Goal: Task Accomplishment & Management: Use online tool/utility

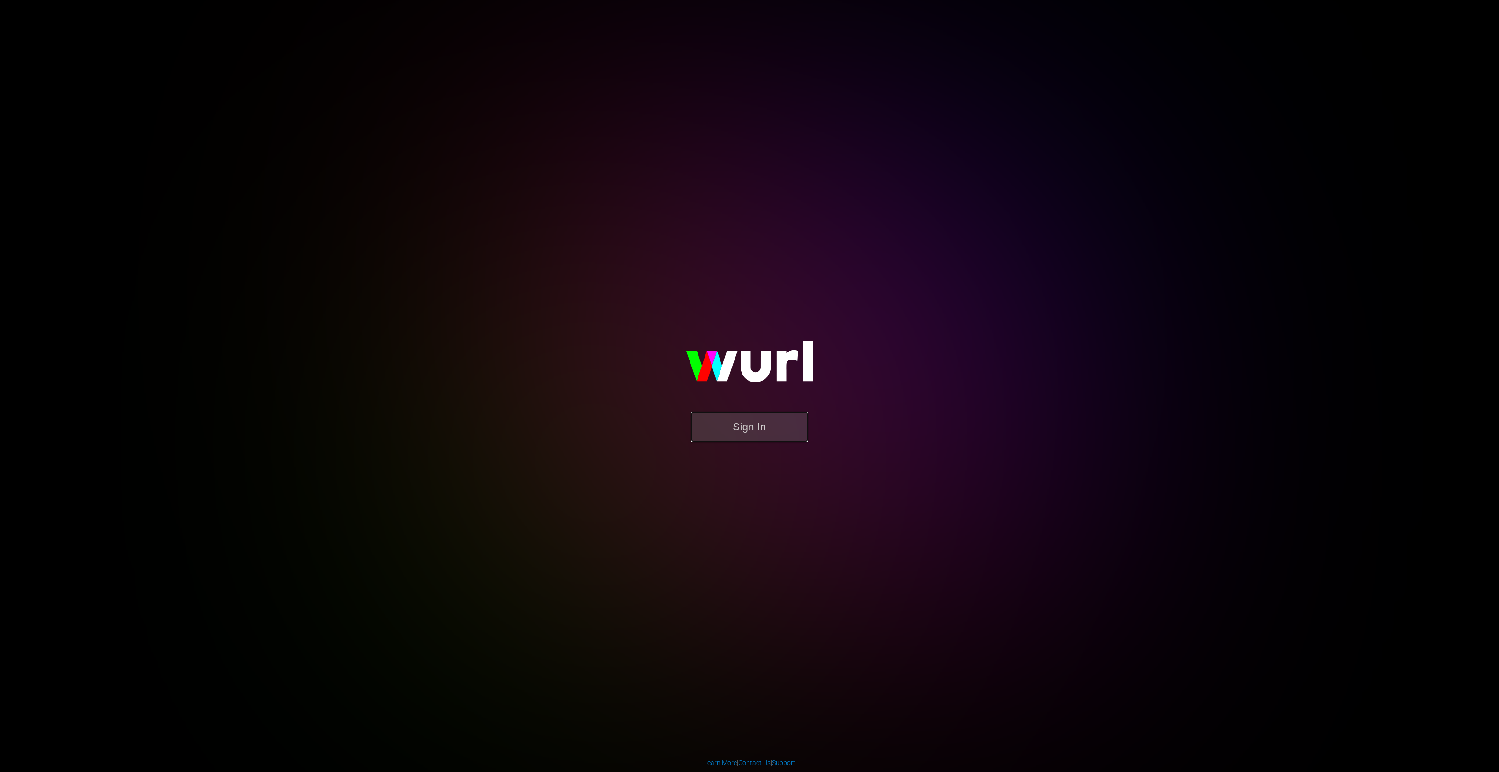
click at [746, 429] on button "Sign In" at bounding box center [749, 426] width 117 height 30
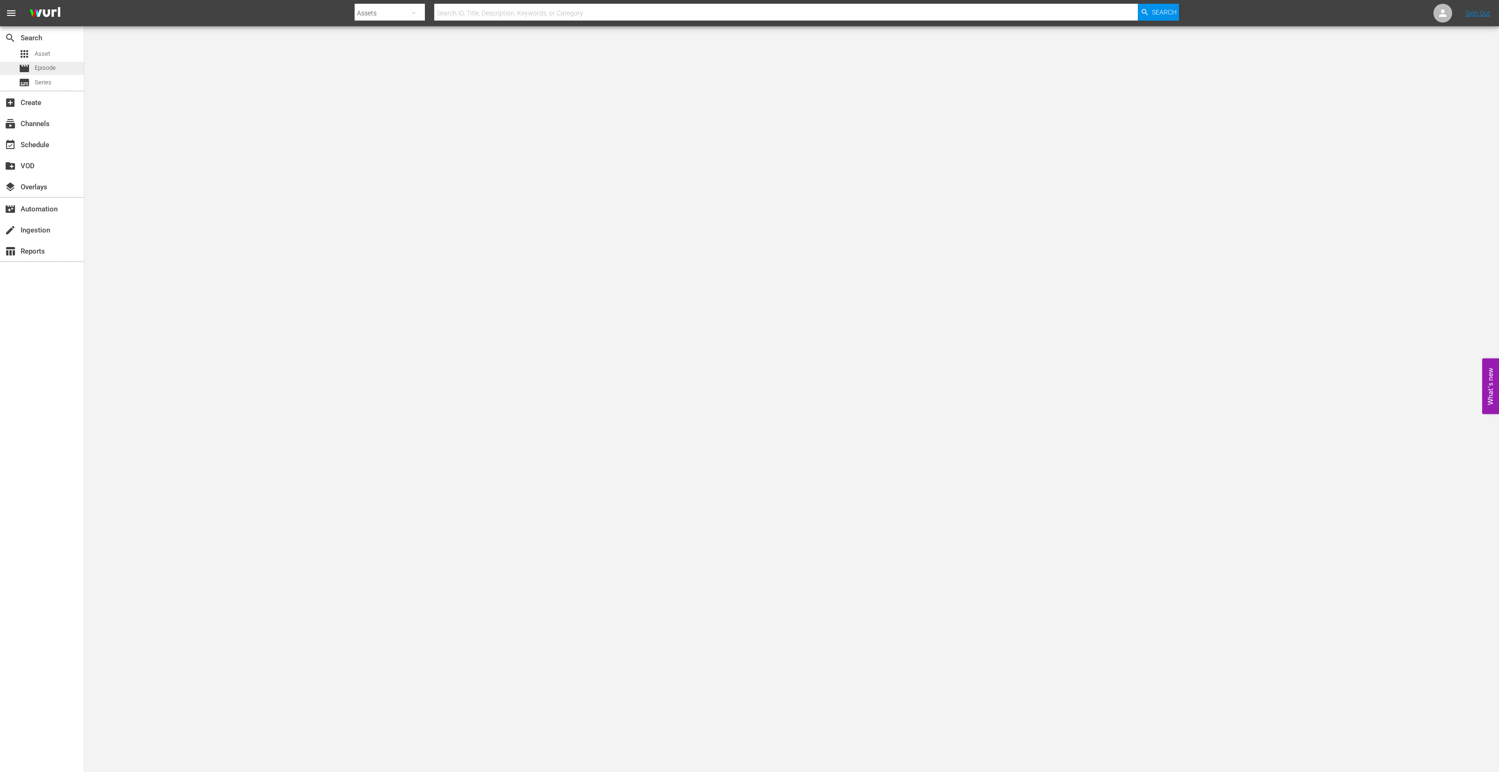
click at [51, 68] on span "Episode" at bounding box center [45, 67] width 21 height 9
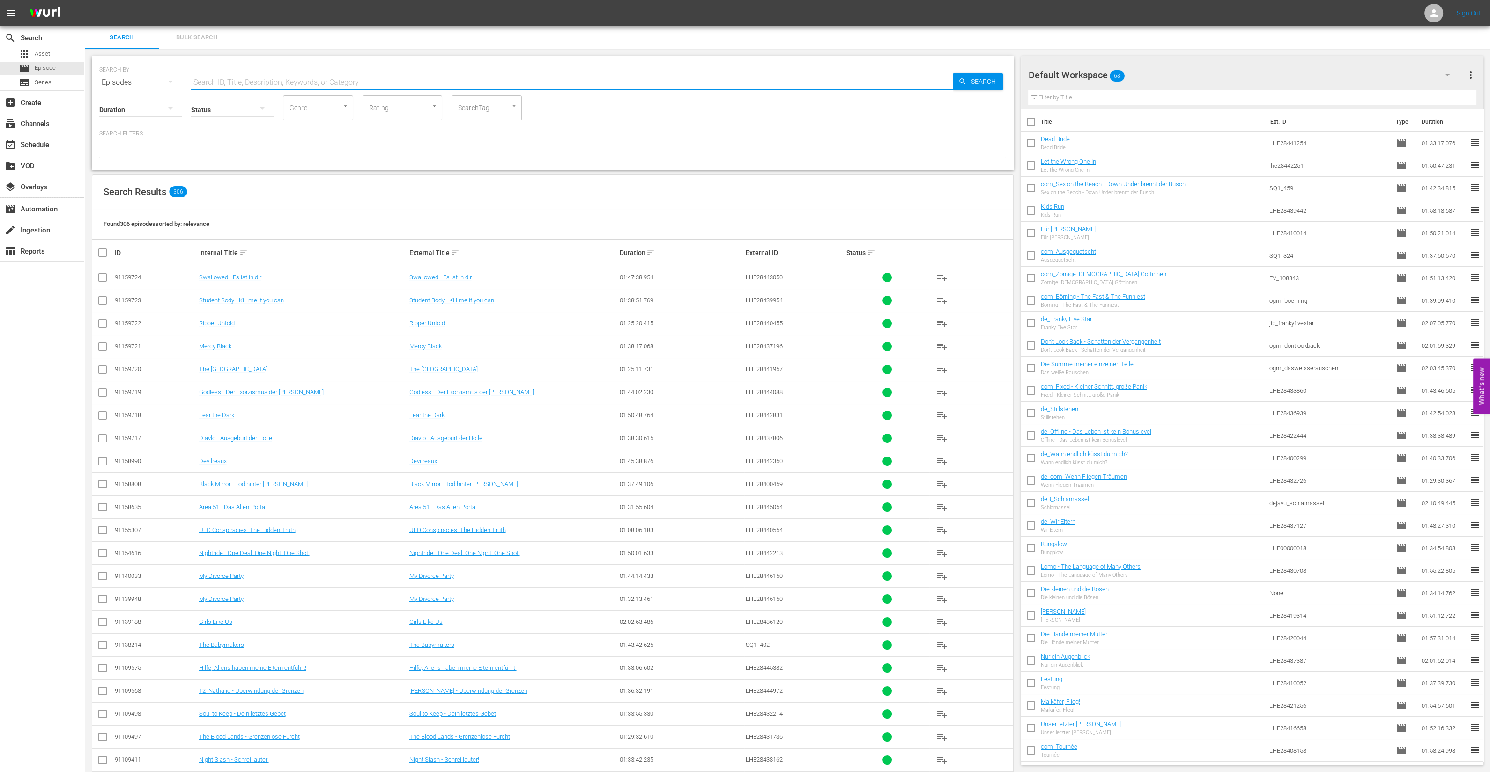
click at [352, 85] on input "text" at bounding box center [572, 82] width 762 height 22
type input "kleinen und"
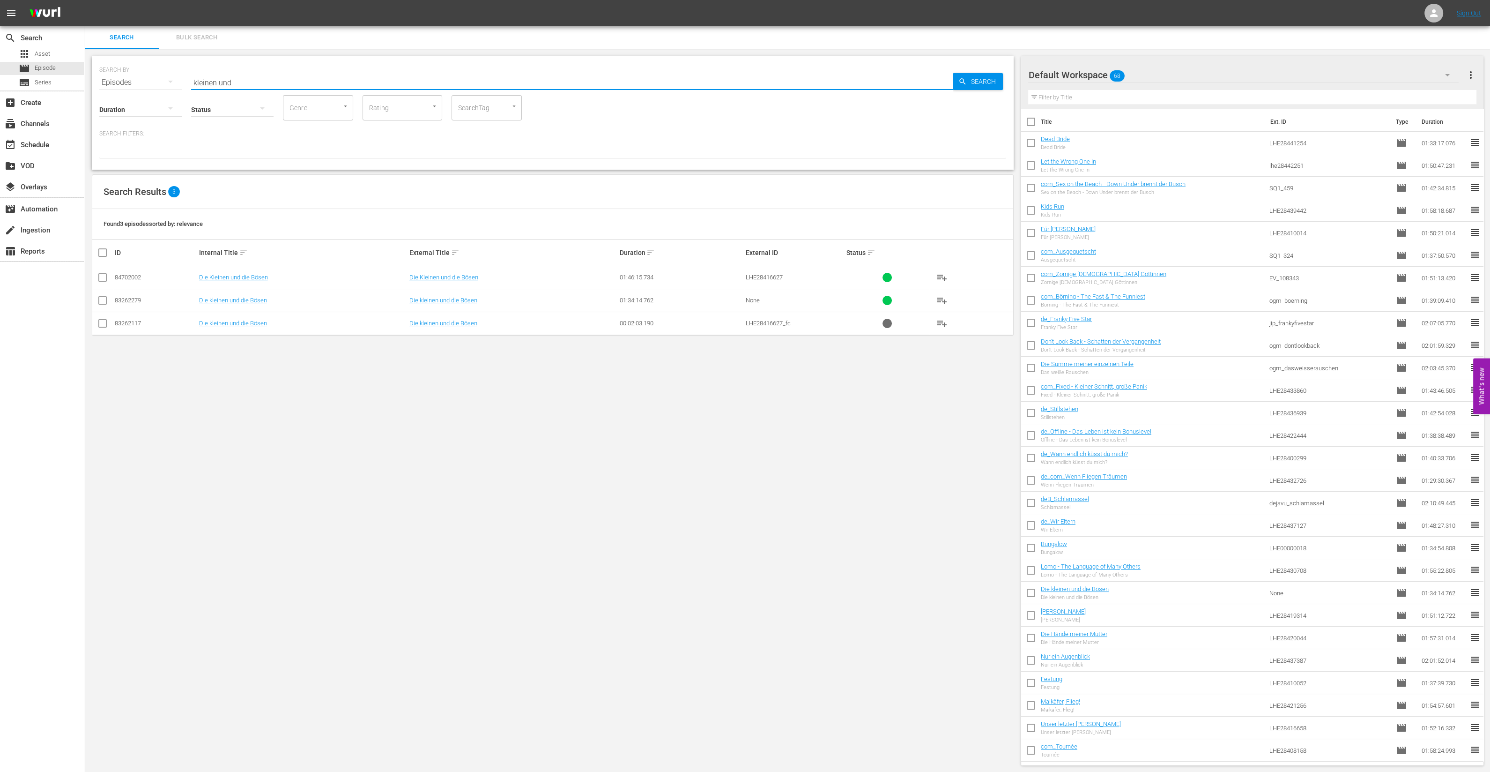
click at [773, 275] on span "LHE28416627" at bounding box center [764, 277] width 37 height 7
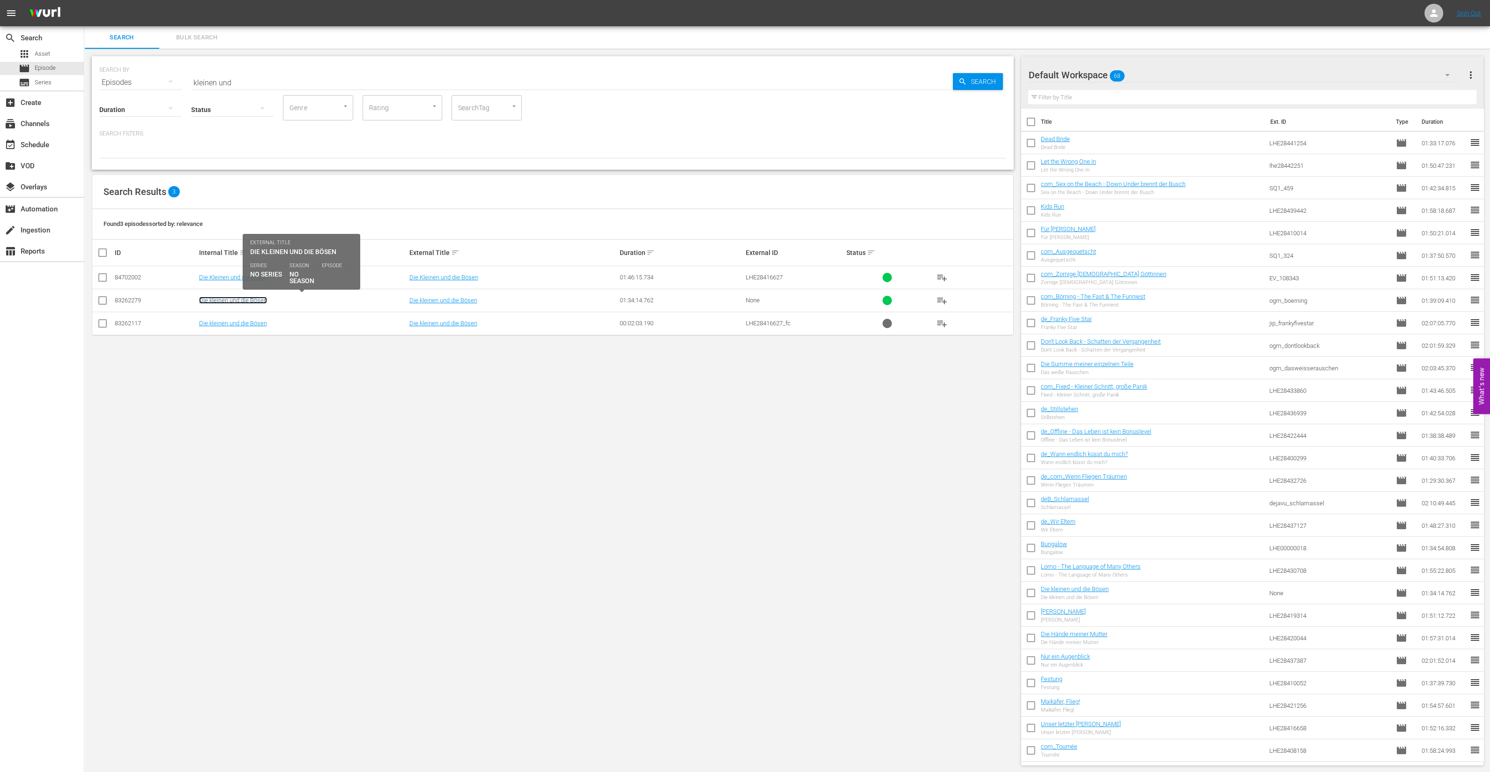
click at [241, 303] on link "Die kleinen und die Bösen" at bounding box center [233, 300] width 68 height 7
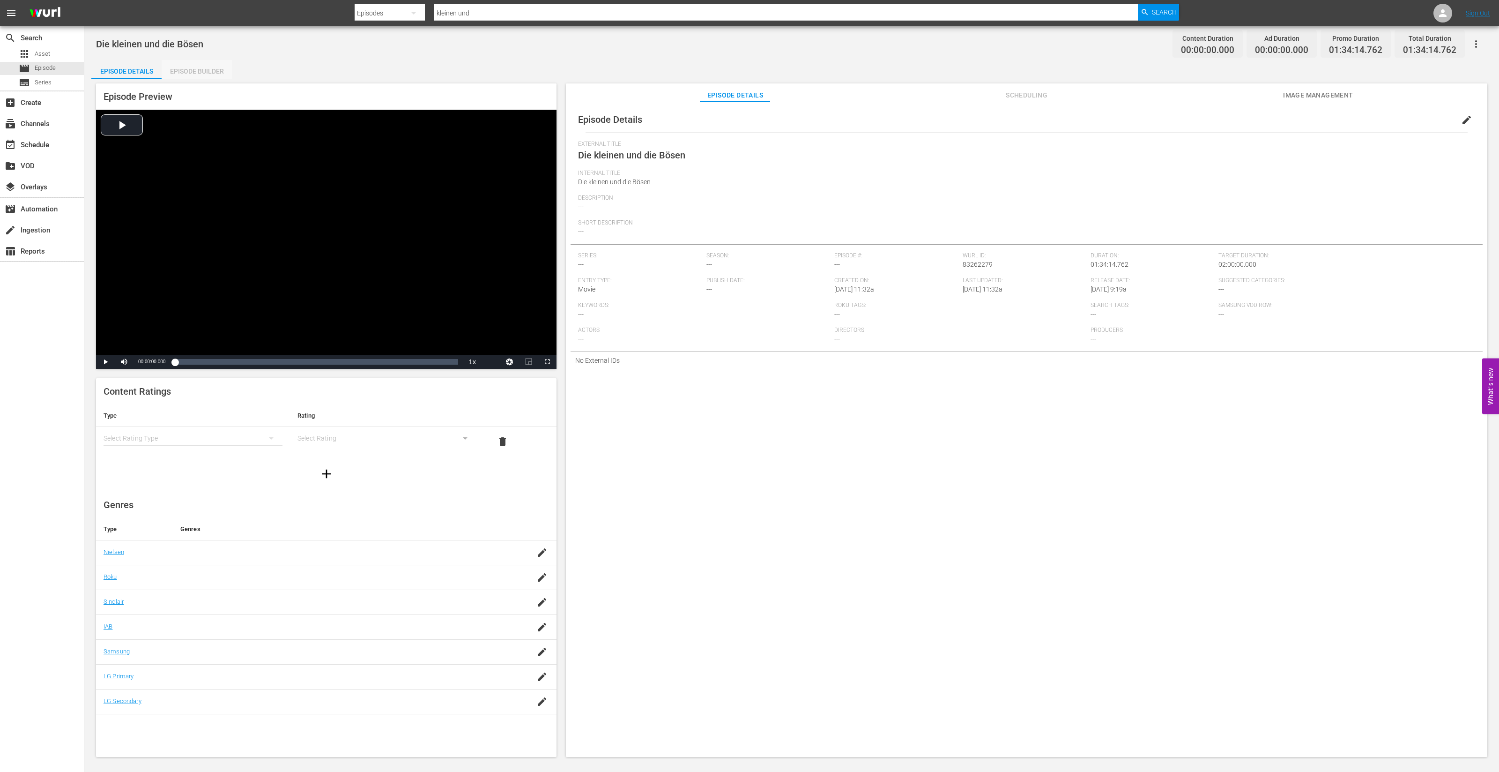
click at [202, 67] on div "Episode Builder" at bounding box center [197, 71] width 70 height 22
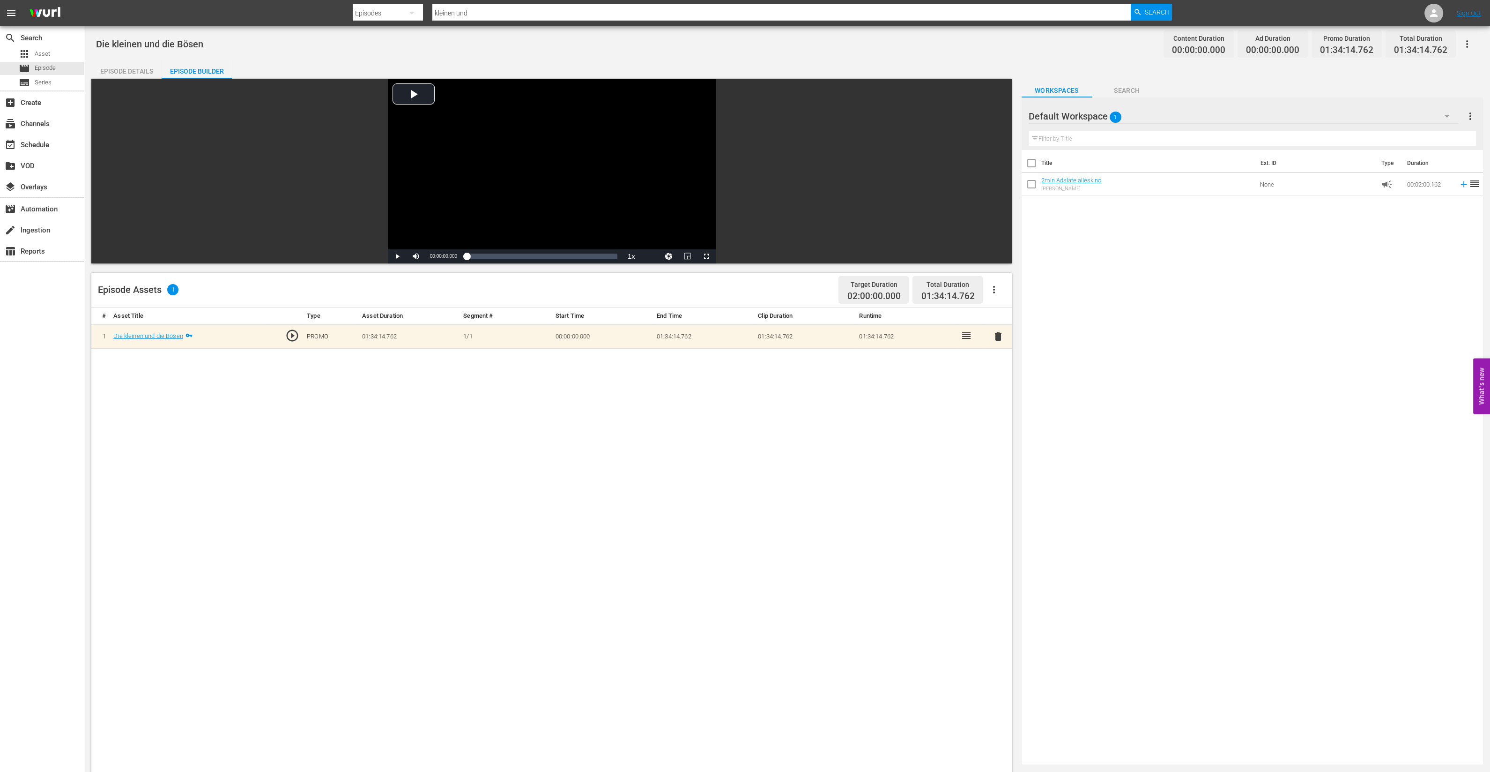
click at [134, 66] on div "Episode Details" at bounding box center [126, 71] width 70 height 22
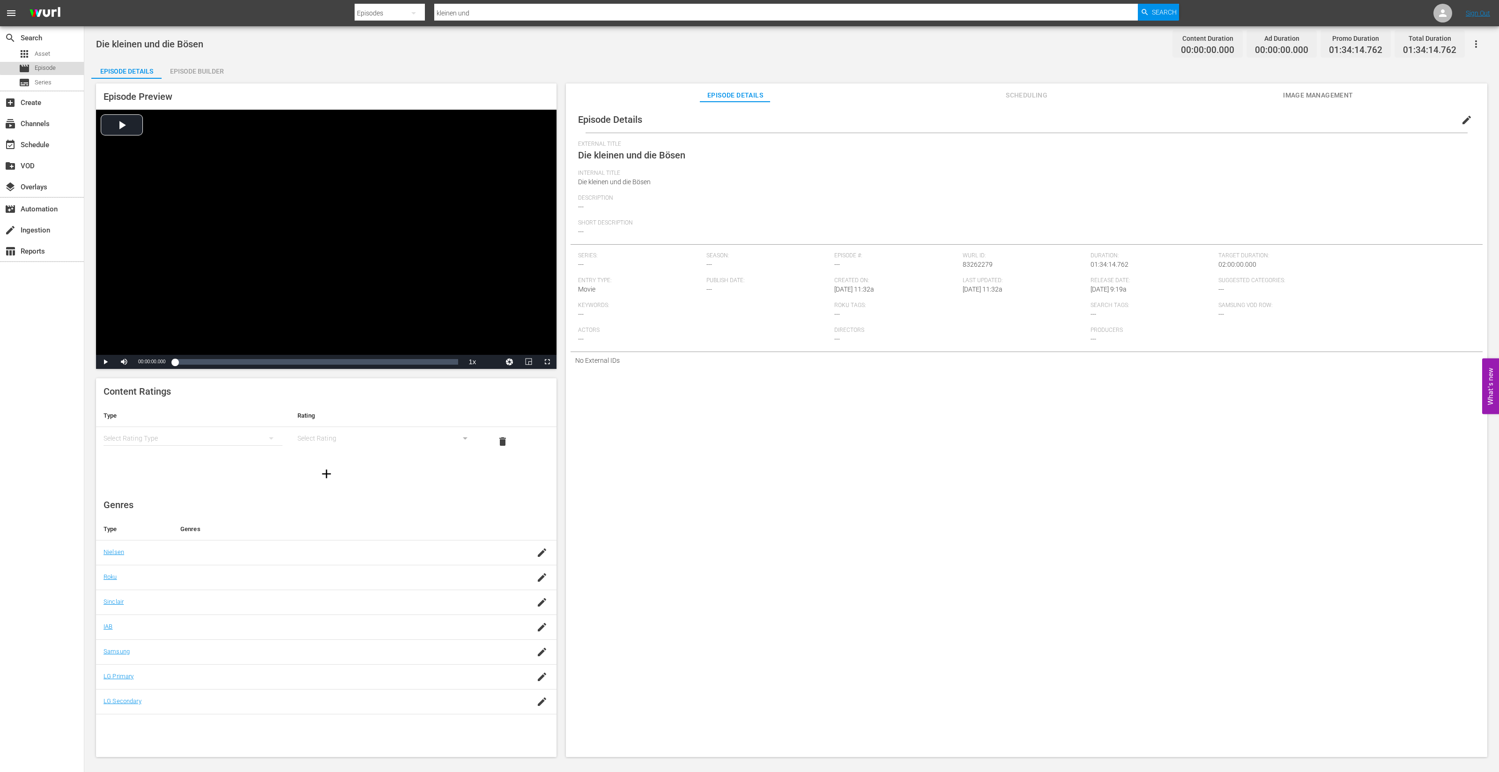
click at [49, 67] on span "Episode" at bounding box center [45, 67] width 21 height 9
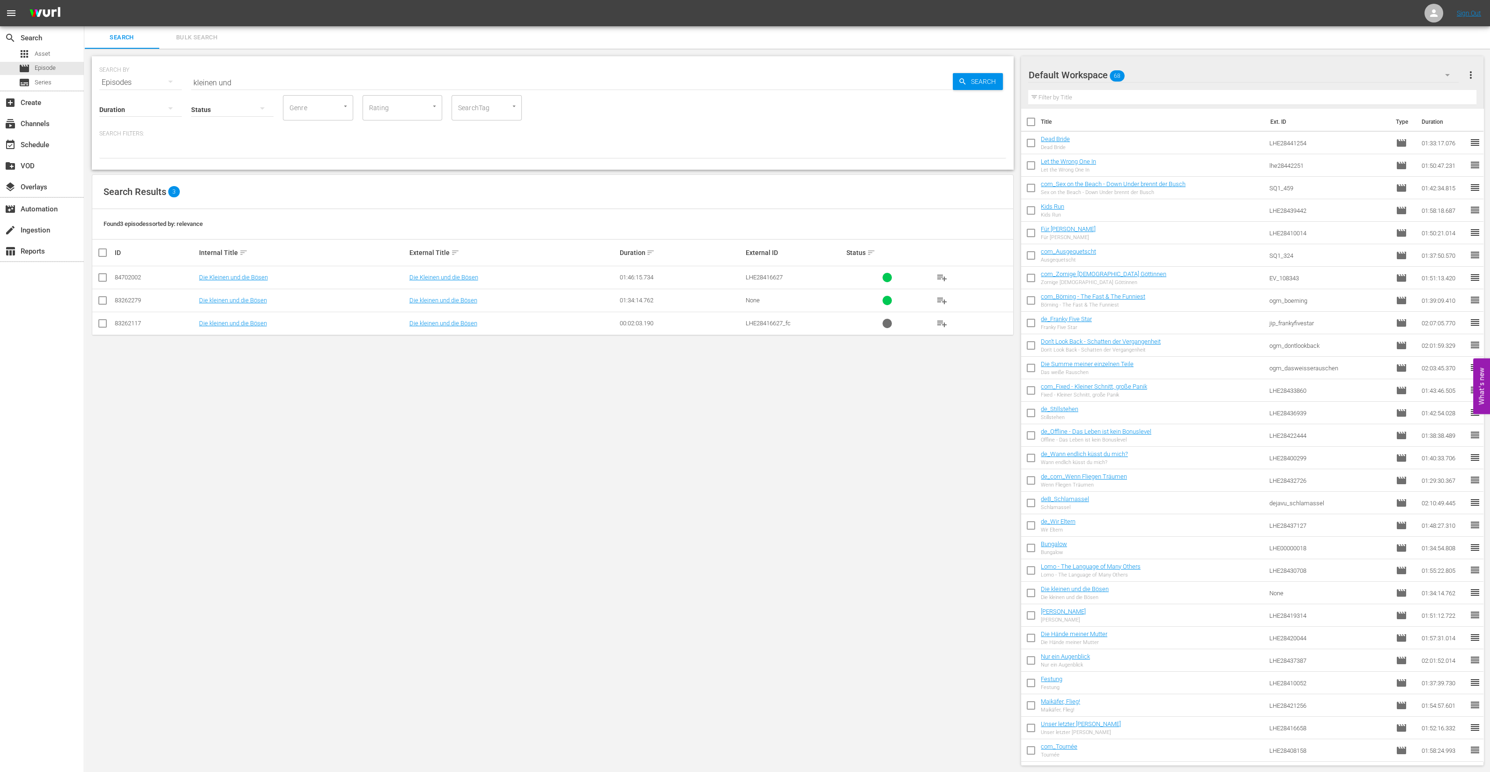
click at [102, 298] on input "checkbox" at bounding box center [102, 302] width 11 height 11
checkbox input "true"
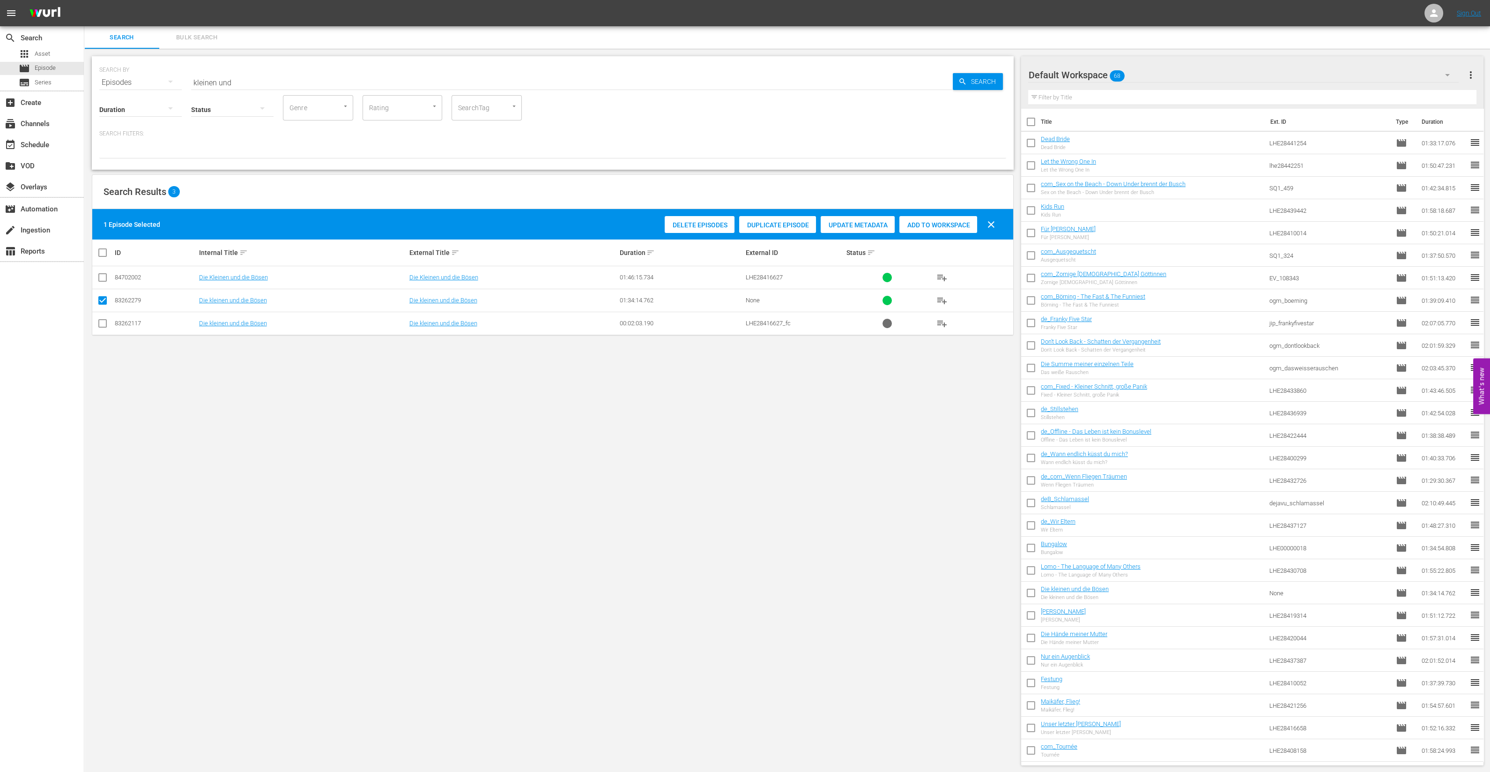
click at [707, 225] on span "Delete Episodes" at bounding box center [700, 224] width 70 height 7
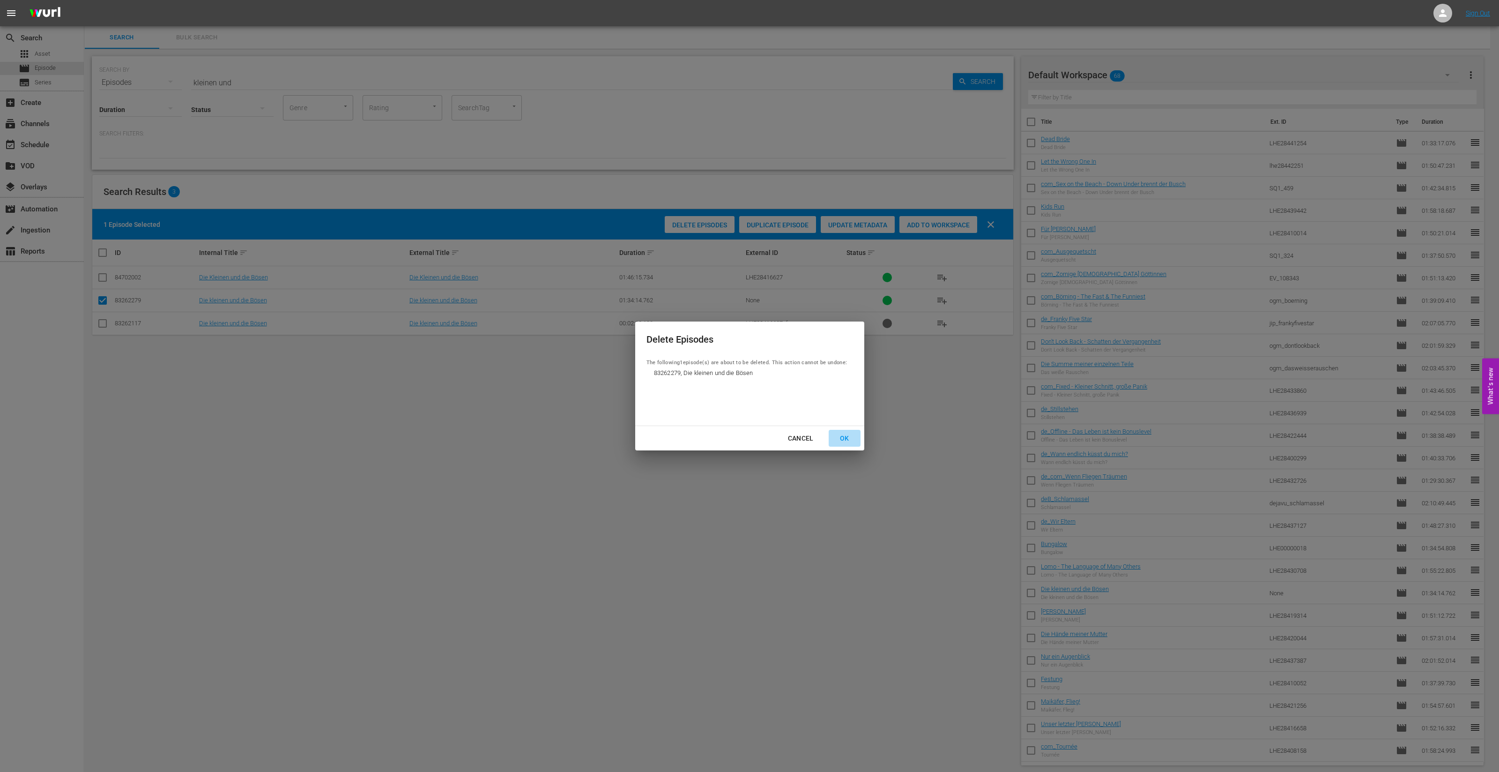
click at [841, 439] on div "OK" at bounding box center [844, 438] width 24 height 12
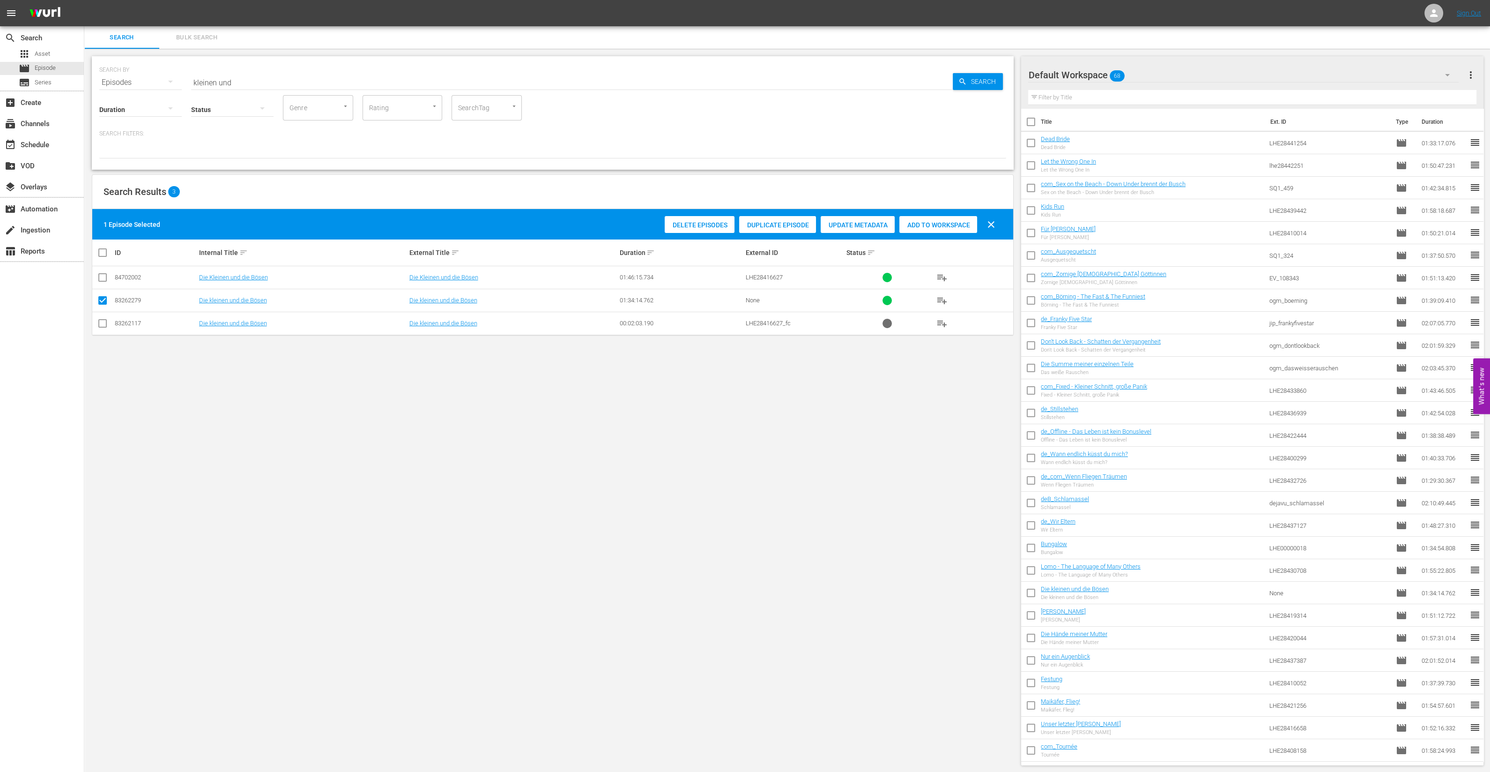
click at [1181, 98] on input "text" at bounding box center [1252, 97] width 448 height 15
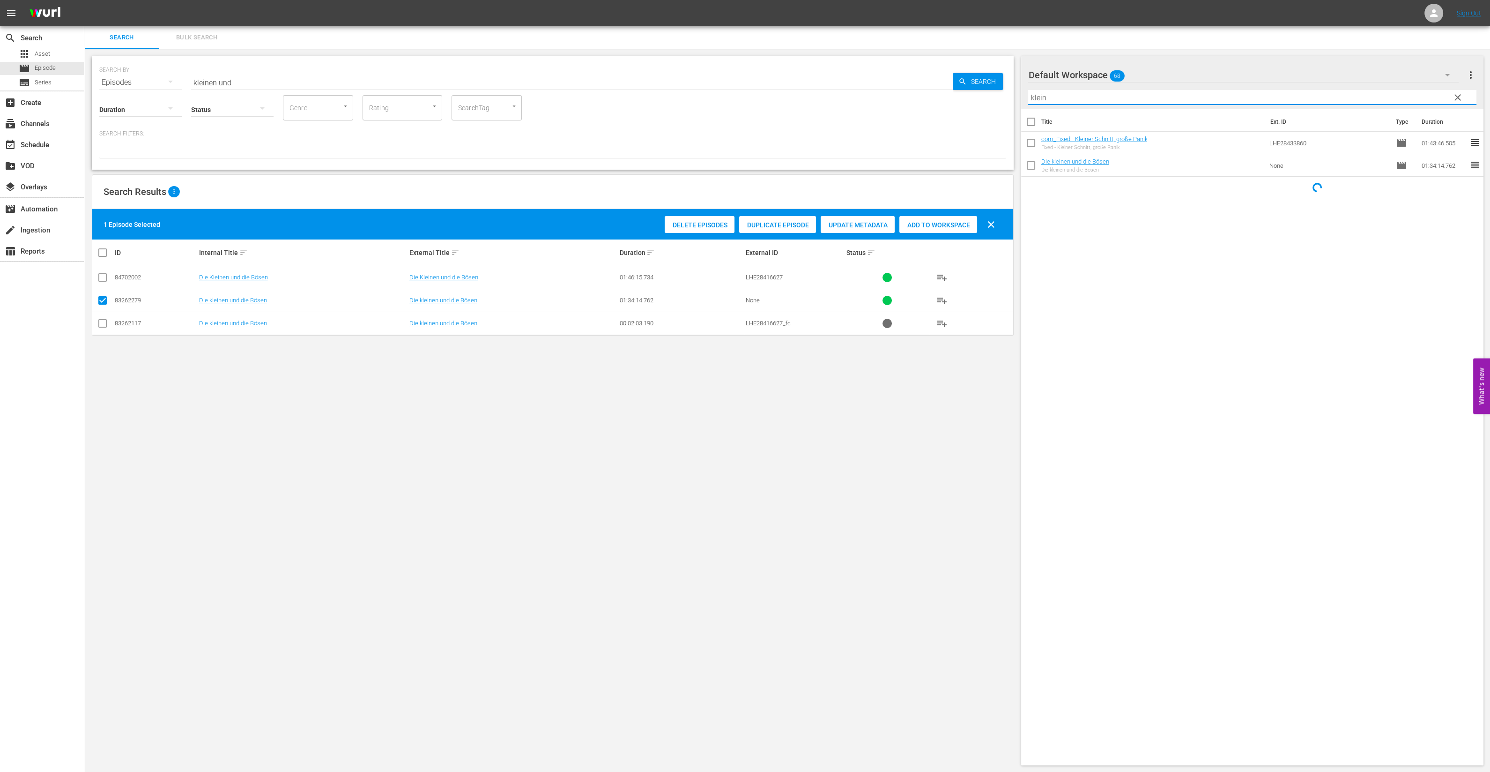
type input "klein"
click at [1033, 162] on input "checkbox" at bounding box center [1031, 167] width 20 height 20
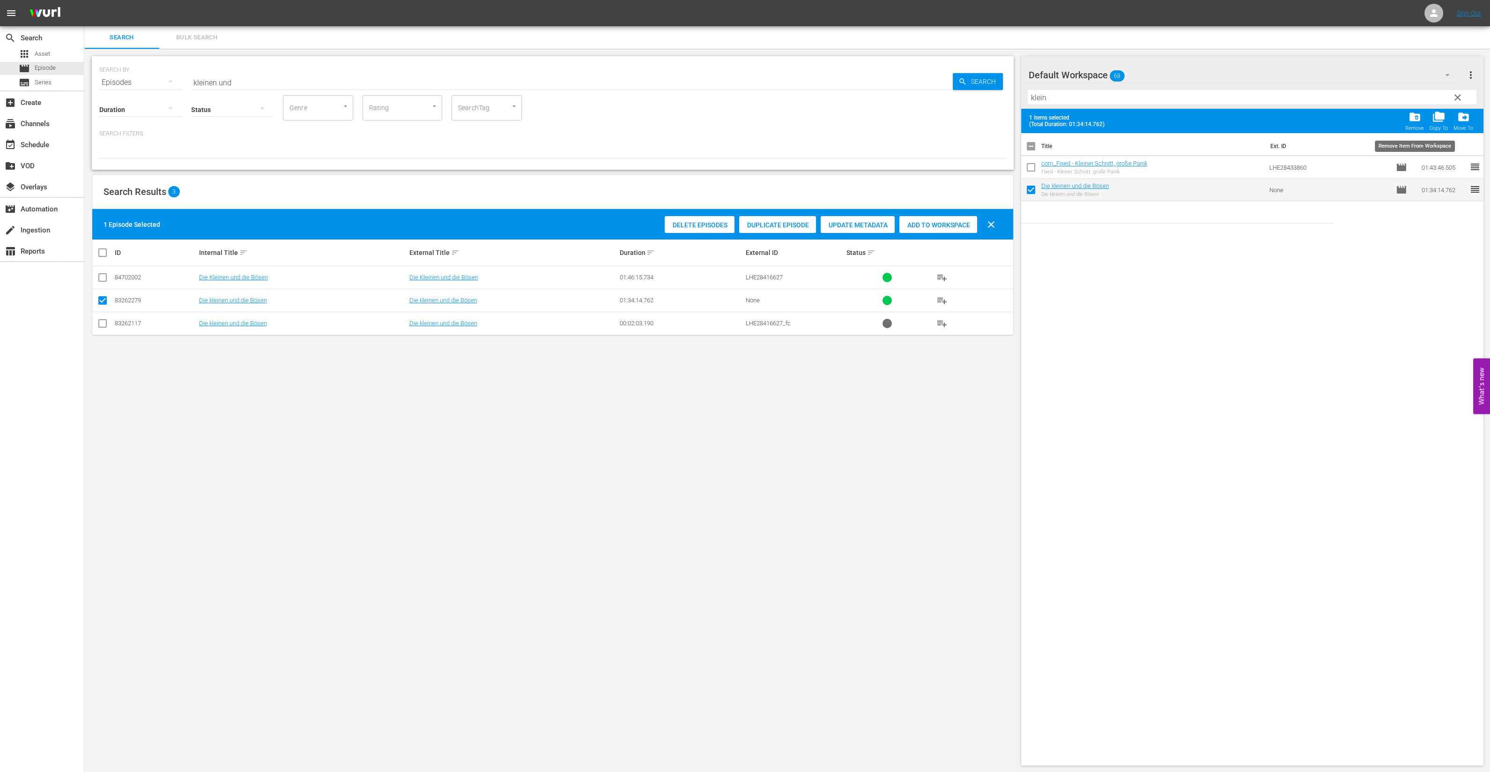
click at [1408, 120] on div "folder_delete Remove" at bounding box center [1414, 121] width 19 height 21
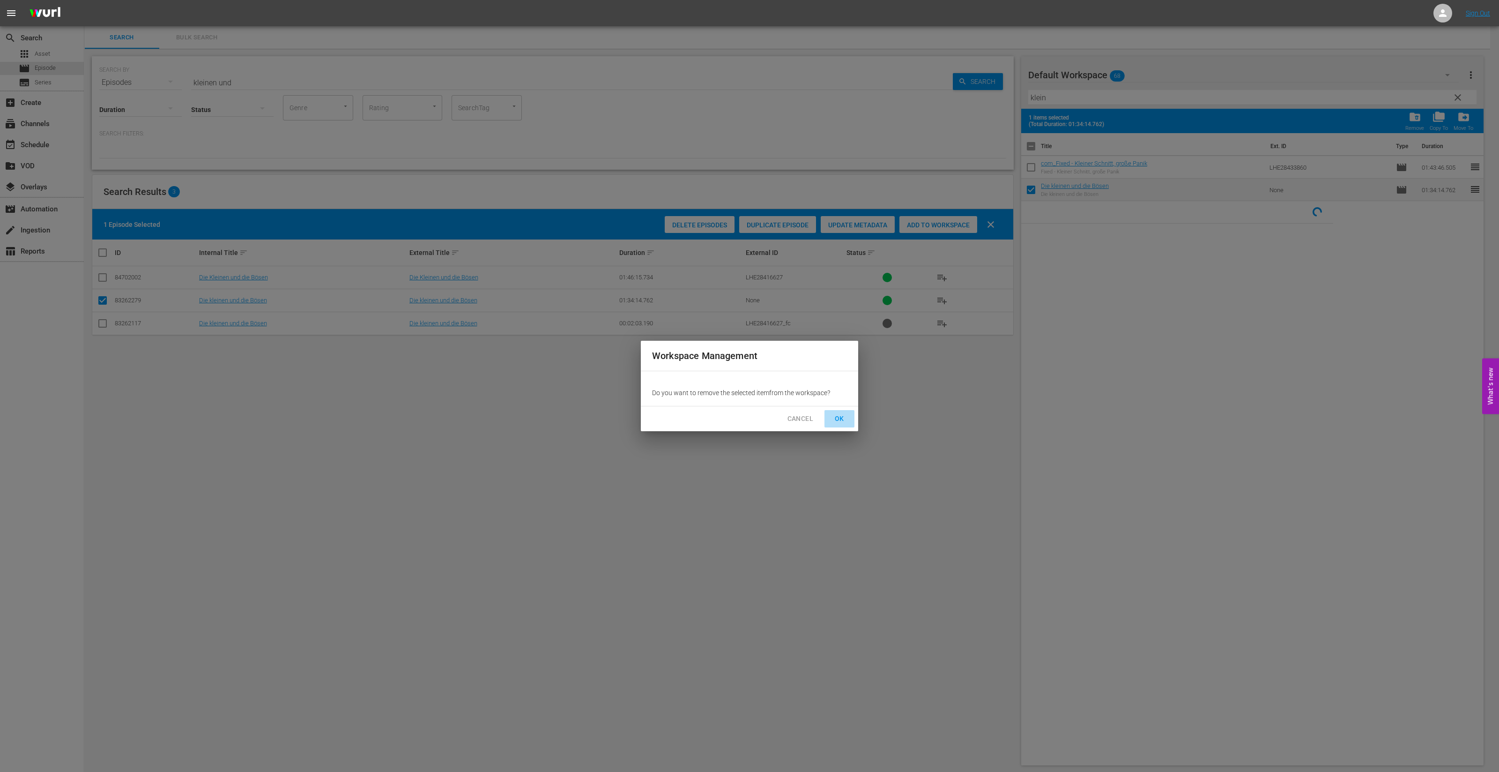
click at [843, 418] on span "OK" at bounding box center [839, 419] width 15 height 12
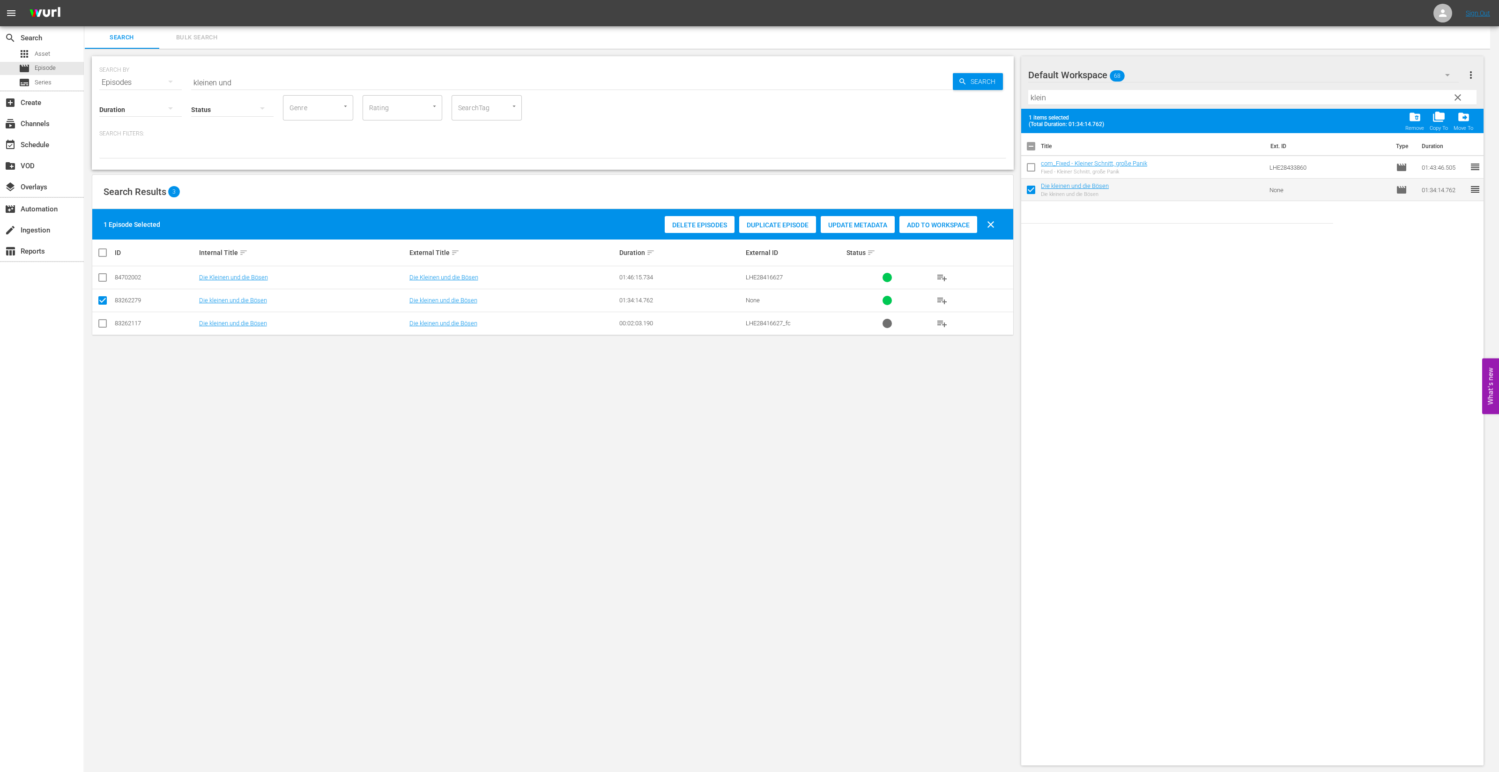
checkbox input "false"
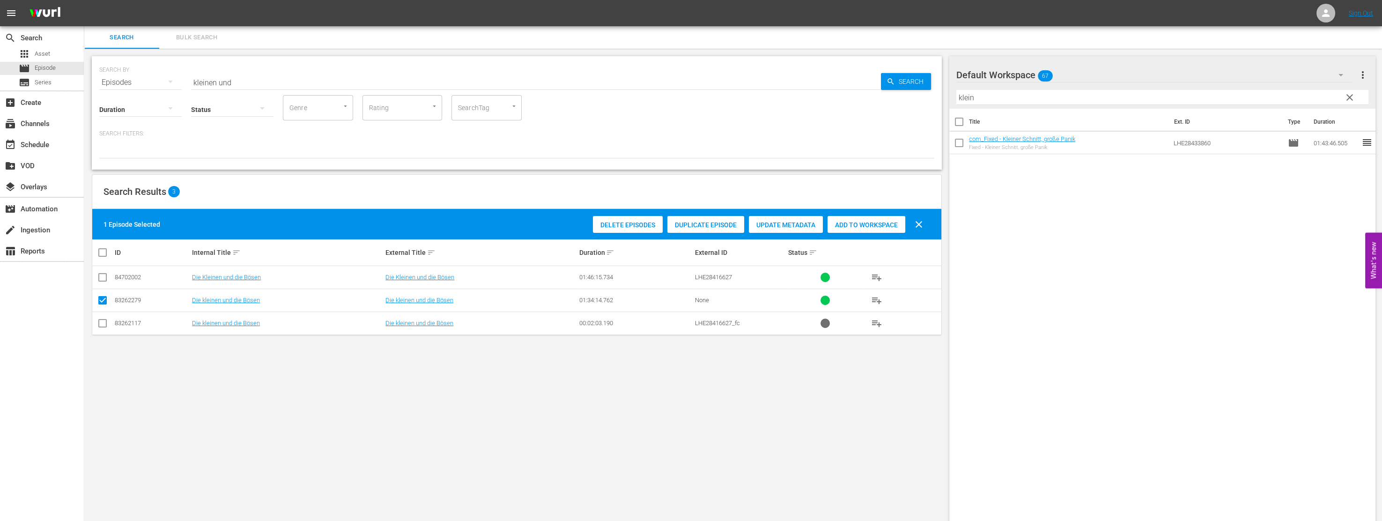
click at [258, 83] on input "kleinen und" at bounding box center [536, 82] width 690 height 22
click at [911, 79] on span "Search" at bounding box center [913, 81] width 36 height 17
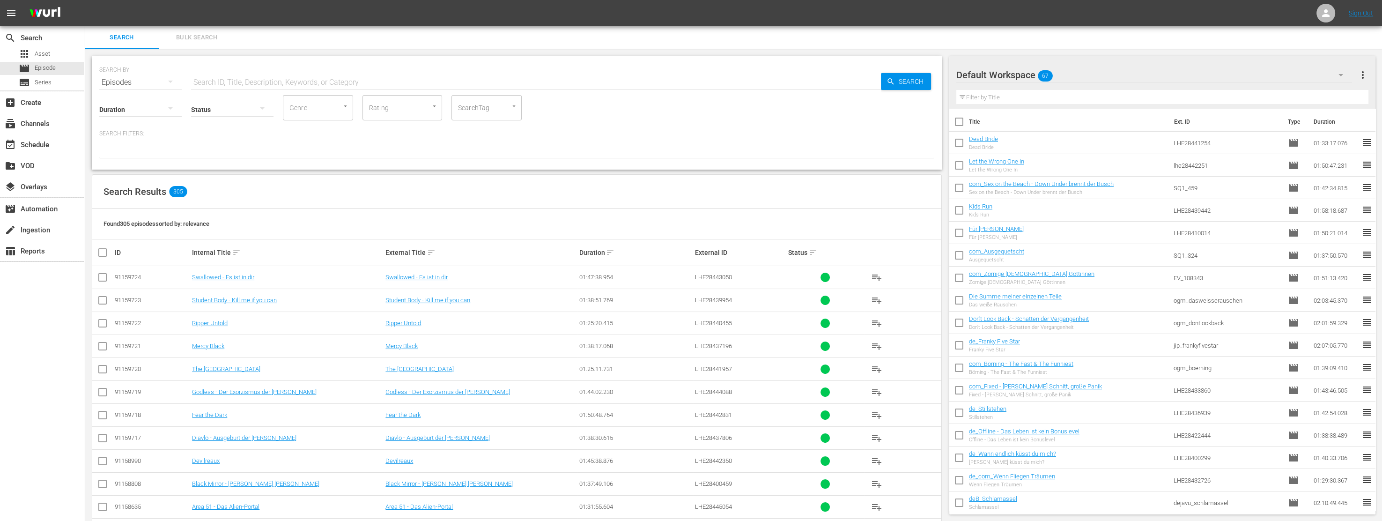
click at [308, 78] on input "text" at bounding box center [536, 82] width 690 height 22
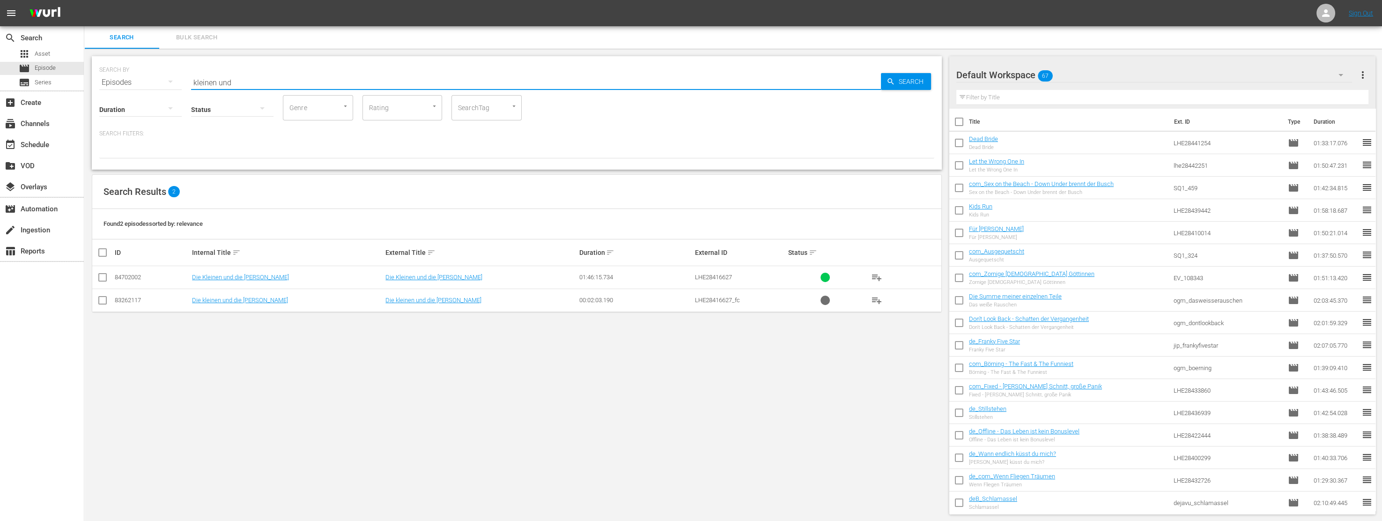
drag, startPoint x: 238, startPoint y: 81, endPoint x: 87, endPoint y: 74, distance: 152.0
click at [88, 74] on div "SEARCH BY Search By Episodes Search ID, Title, Description, Keywords, or Catego…" at bounding box center [516, 285] width 865 height 473
type input "mutter"
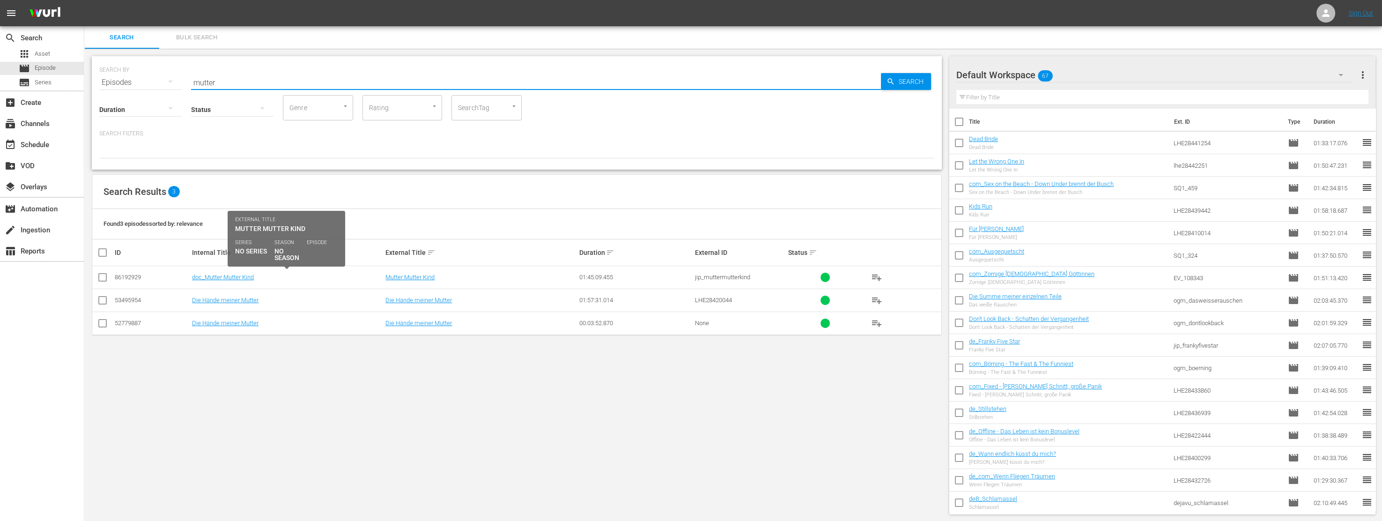
click at [223, 272] on td "doc_Mutter Mutter Kind" at bounding box center [287, 277] width 193 height 23
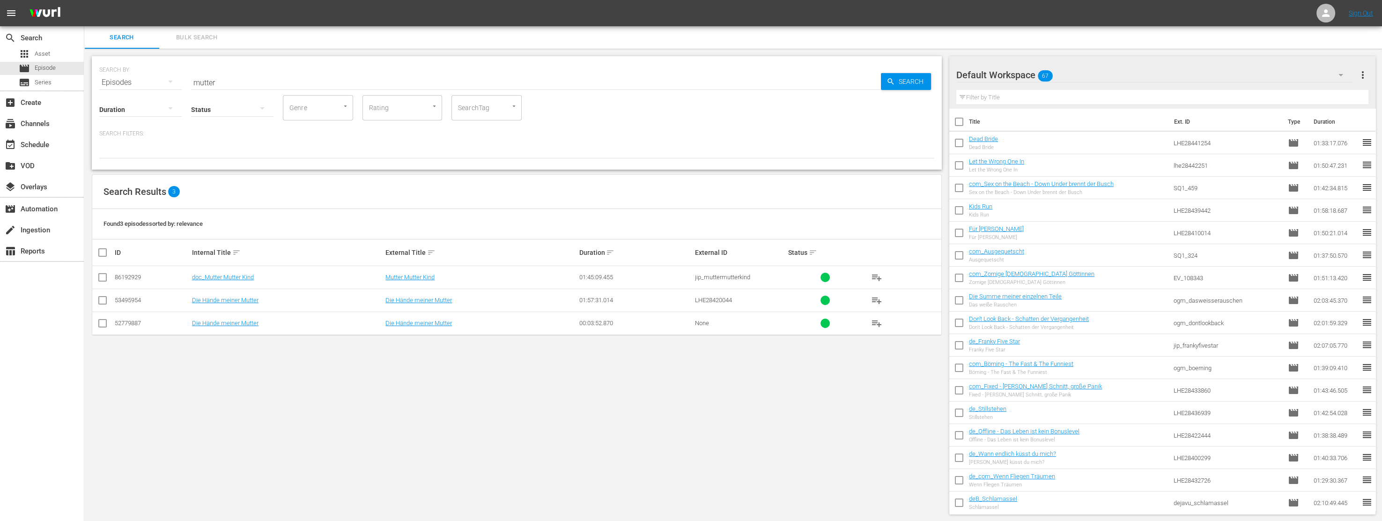
click at [238, 282] on td "doc_Mutter Mutter Kind" at bounding box center [287, 277] width 193 height 23
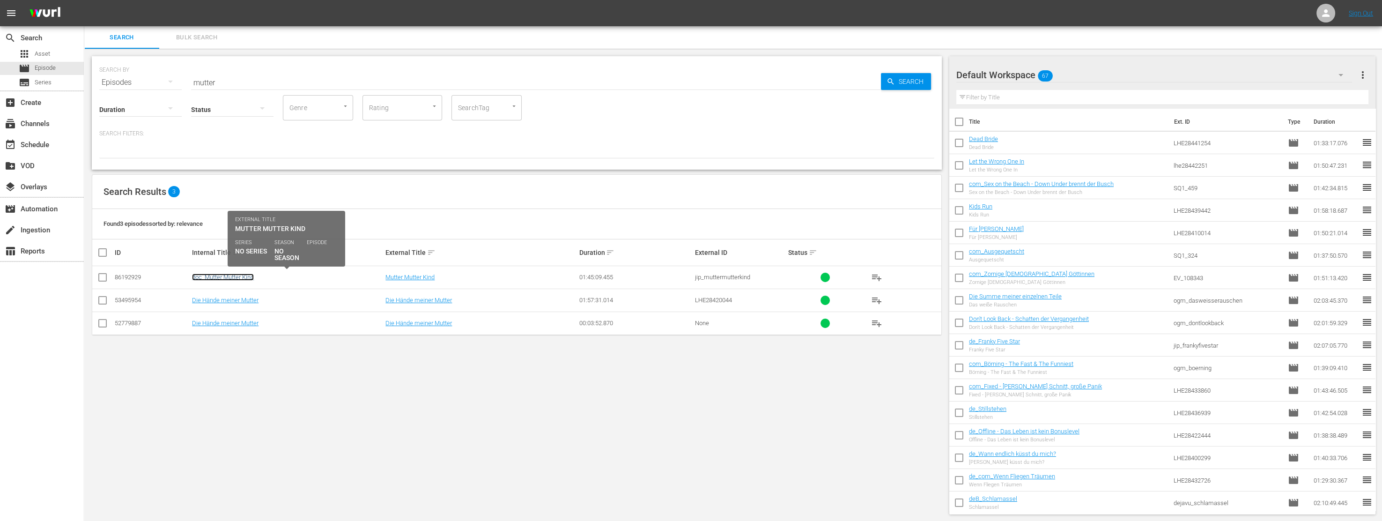
click at [234, 274] on link "doc_Mutter Mutter Kind" at bounding box center [223, 277] width 62 height 7
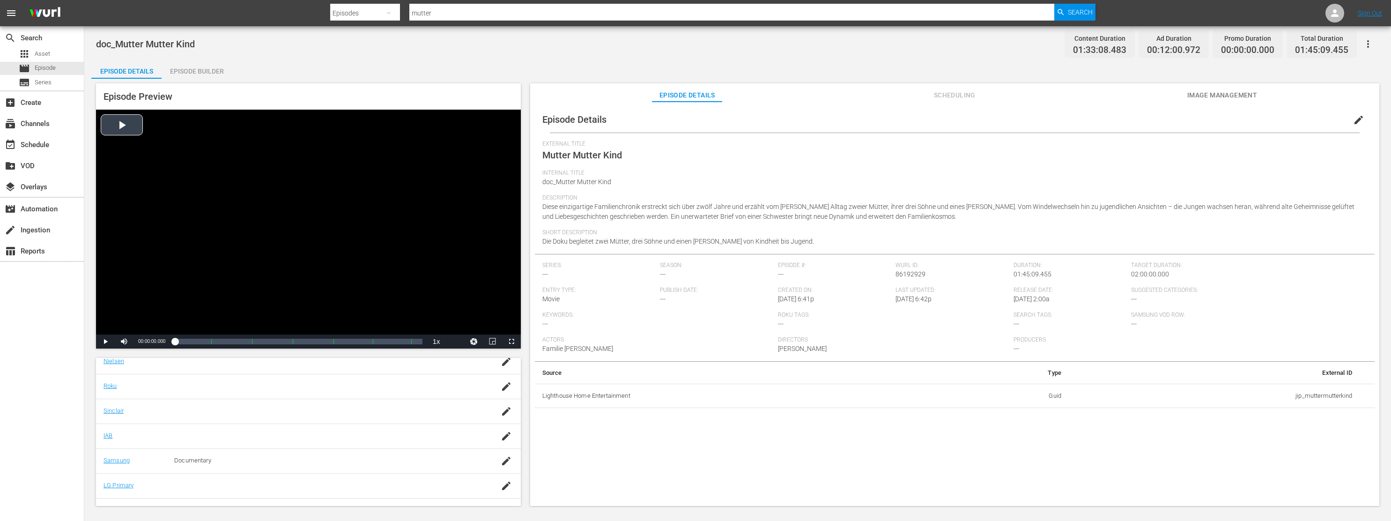
scroll to position [176, 0]
click at [1353, 116] on span "edit" at bounding box center [1358, 119] width 11 height 11
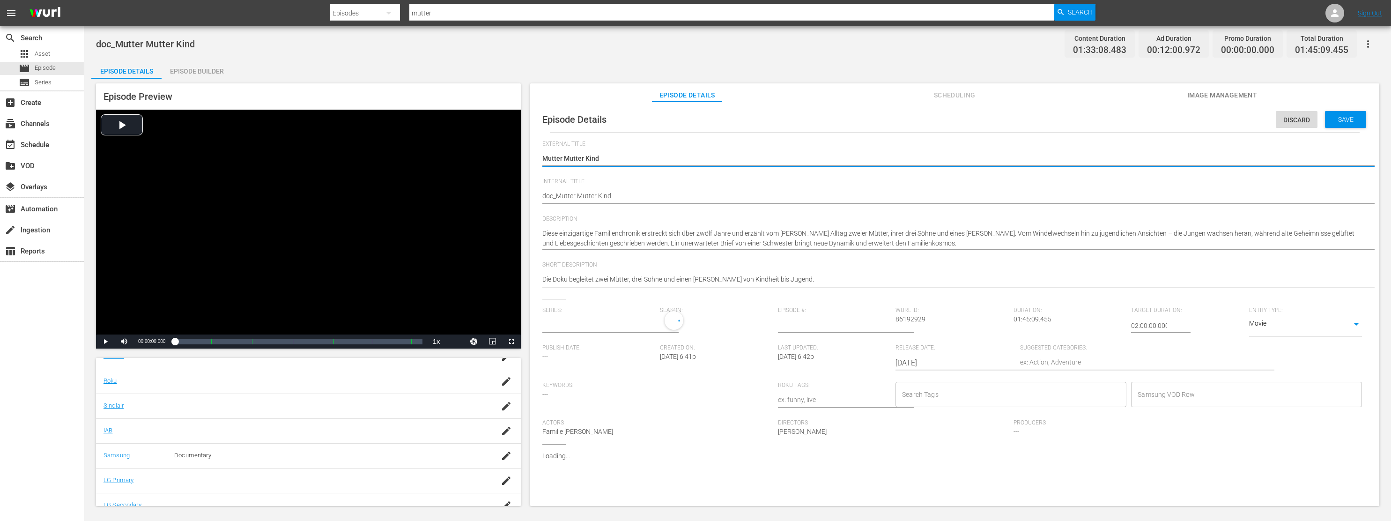
type input "No Series"
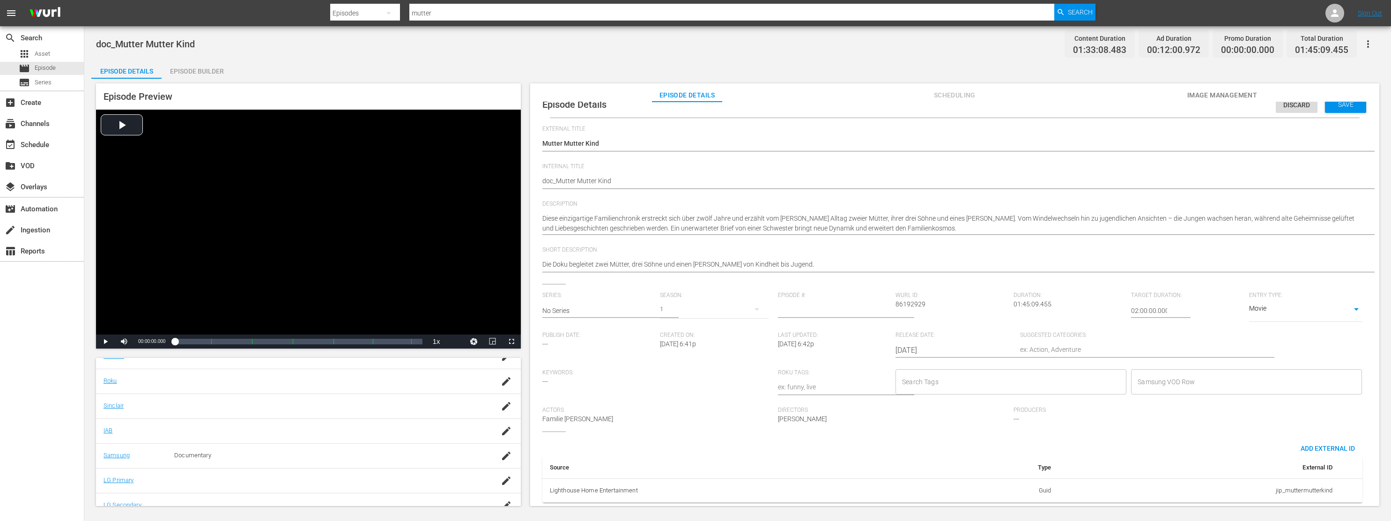
click at [1295, 478] on td "jip_muttermutterkind" at bounding box center [1200, 490] width 282 height 24
click at [1293, 484] on td "jip_muttermutterkind" at bounding box center [1200, 490] width 282 height 24
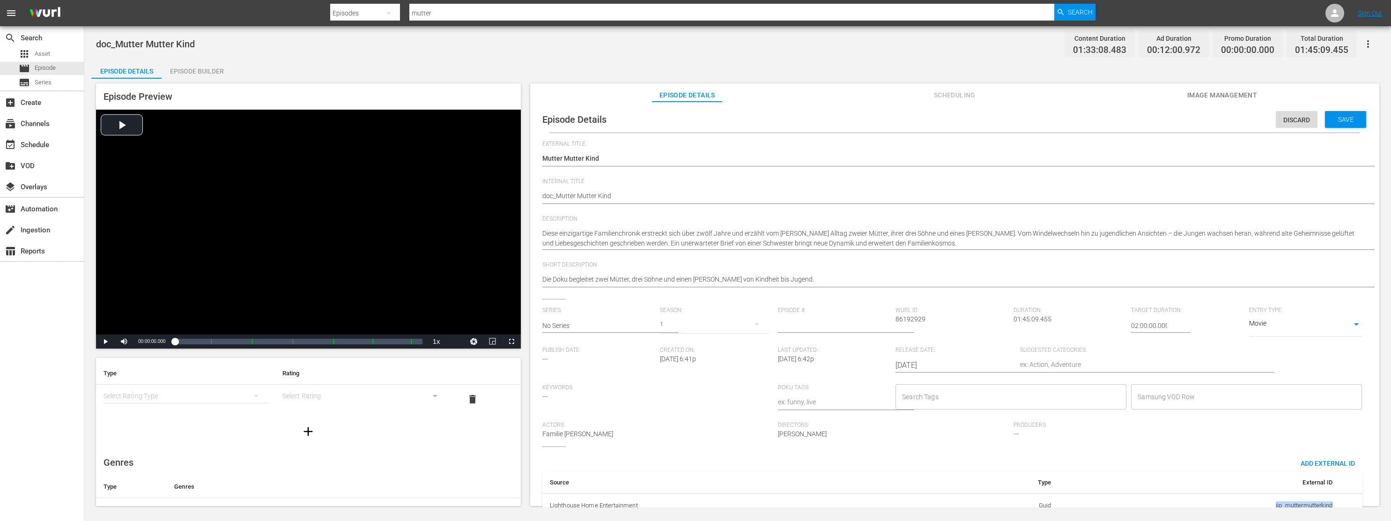
scroll to position [0, 0]
click at [212, 68] on div "Episode Builder" at bounding box center [197, 71] width 70 height 22
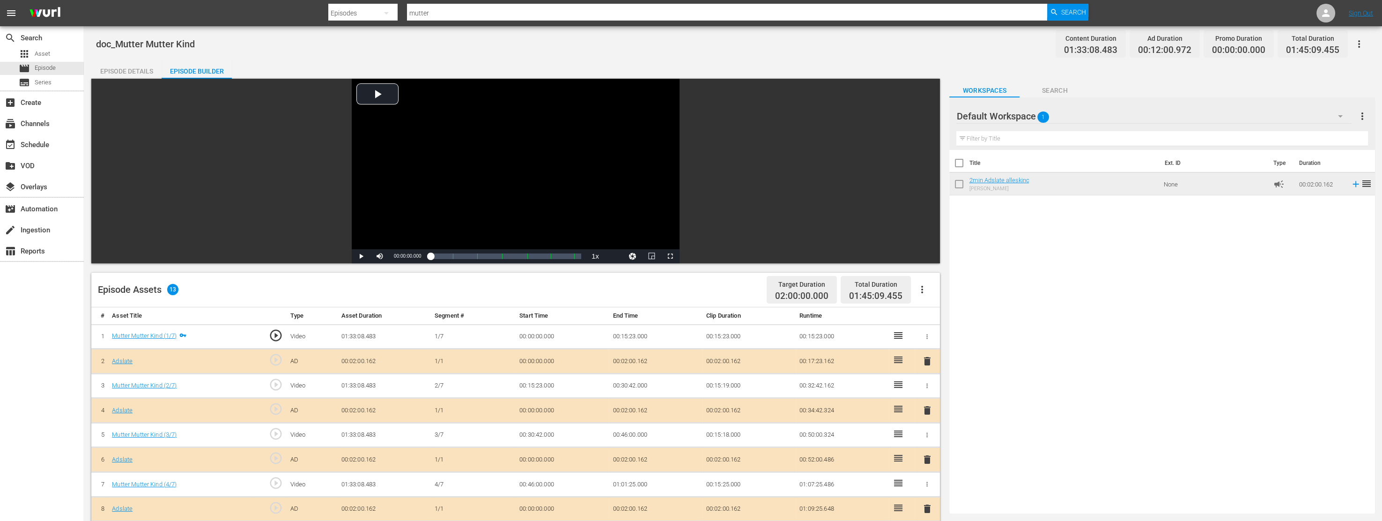
click at [130, 69] on div "Episode Details" at bounding box center [126, 71] width 70 height 22
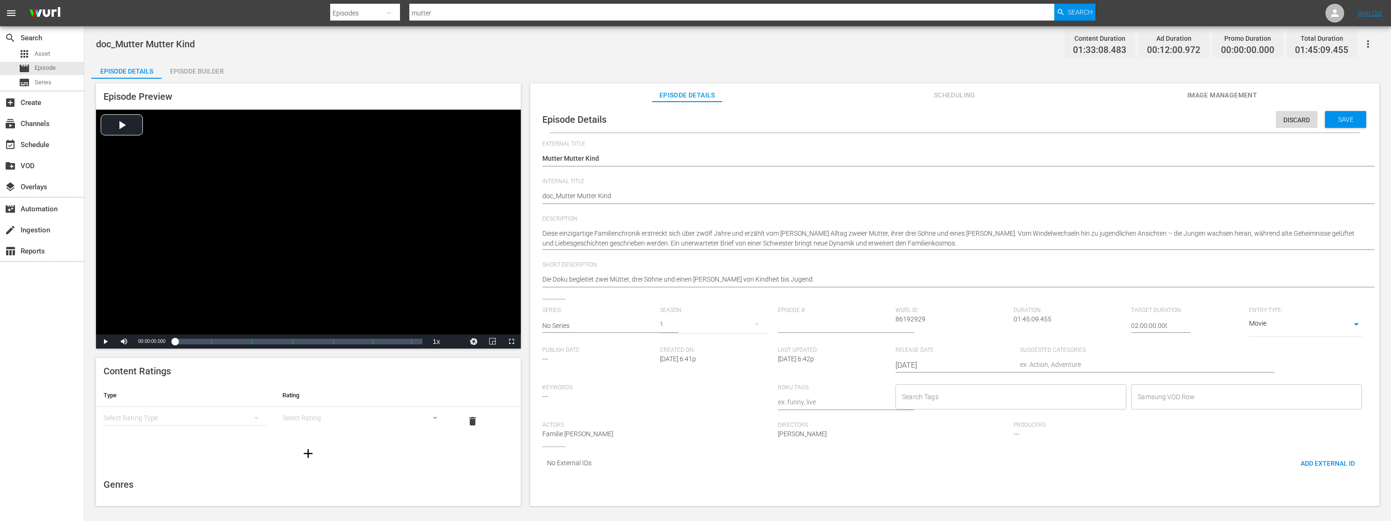
scroll to position [4, 0]
click at [1328, 459] on span "Add External Id" at bounding box center [1327, 459] width 69 height 7
click at [1320, 461] on span "Add External Id" at bounding box center [1327, 459] width 69 height 7
drag, startPoint x: 1365, startPoint y: 481, endPoint x: 1366, endPoint y: 502, distance: 21.1
click at [1366, 502] on div "Episode Details Discard Save External Title Mutter Mutter Kind Mutter Mutter Ki…" at bounding box center [954, 308] width 849 height 413
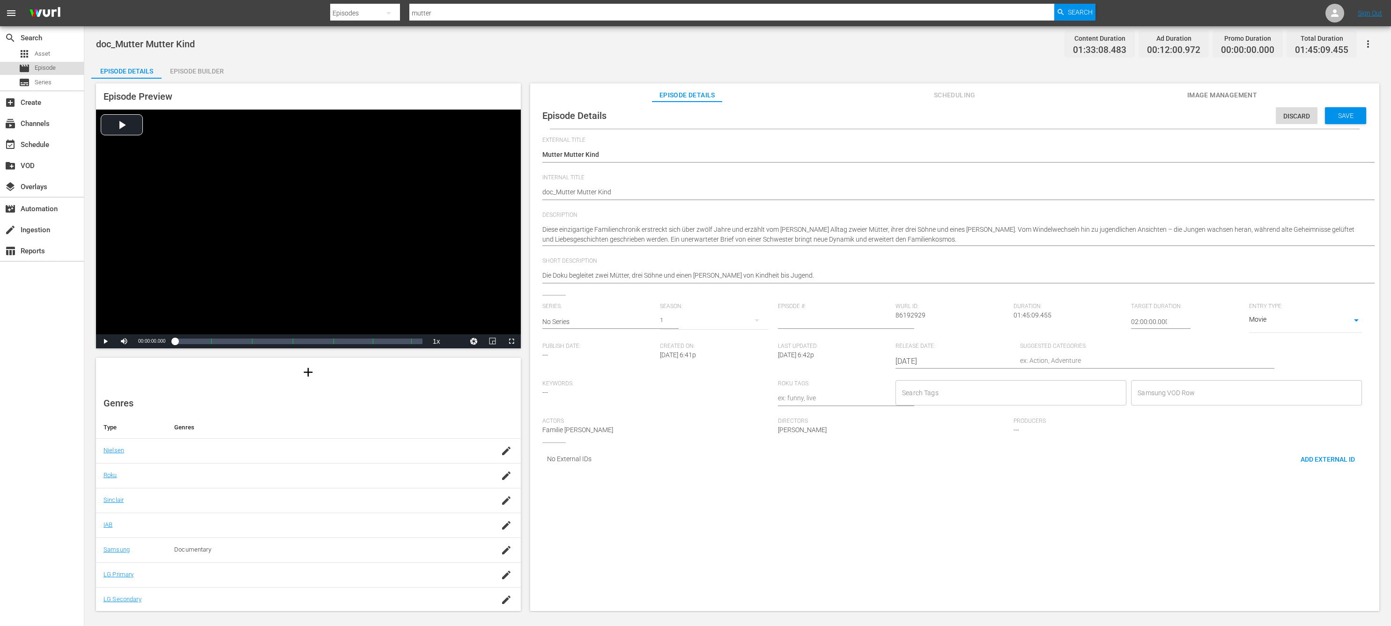
click at [33, 67] on div "movie Episode" at bounding box center [37, 68] width 37 height 13
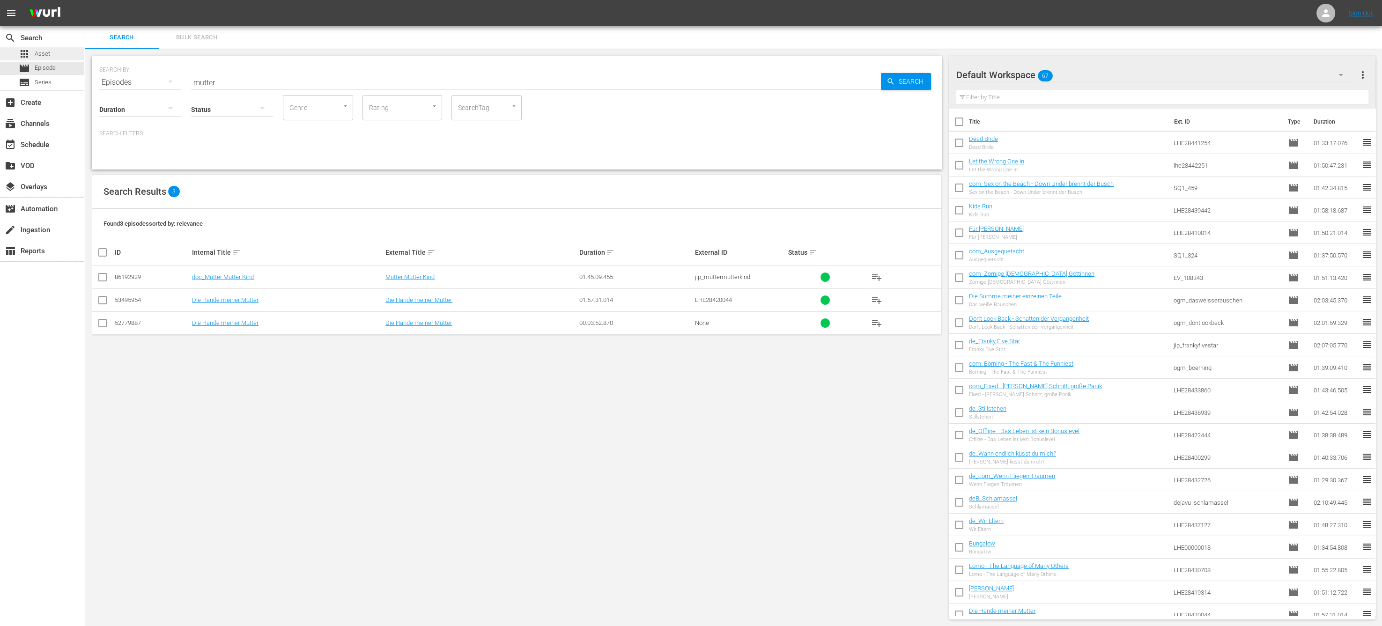
click at [50, 55] on div "apps Asset" at bounding box center [42, 53] width 84 height 13
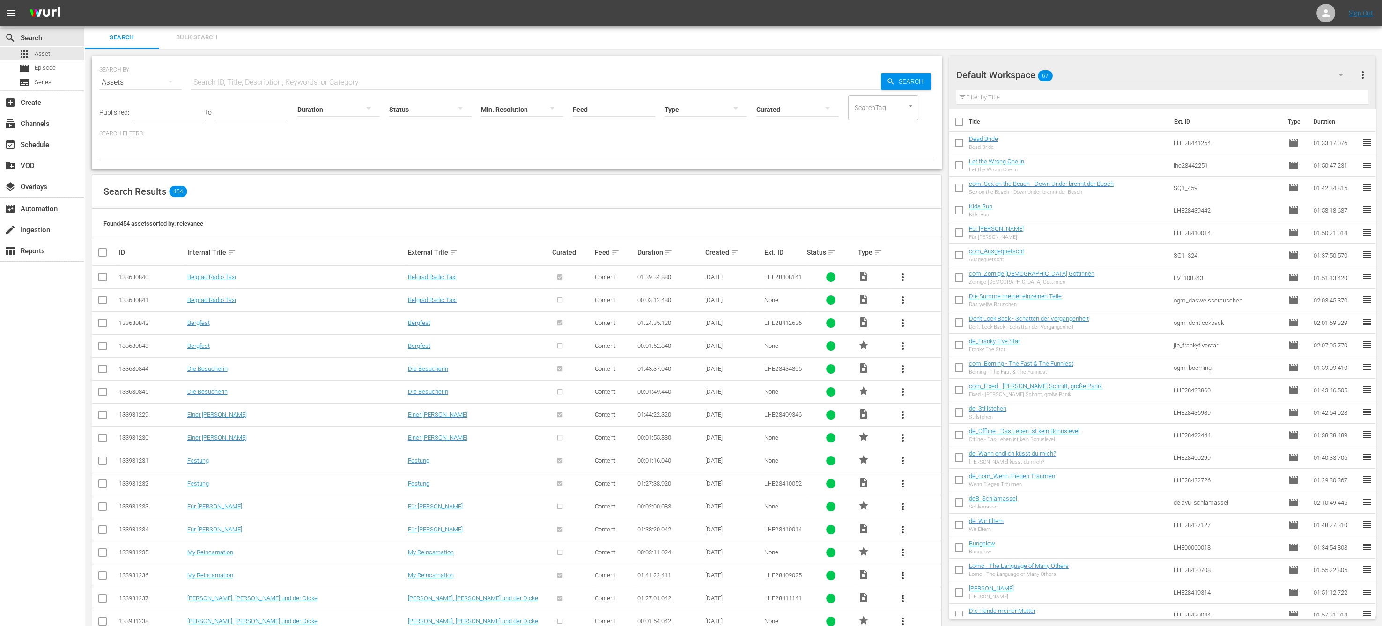
click at [267, 84] on input "text" at bounding box center [536, 82] width 690 height 22
type input "mutter"
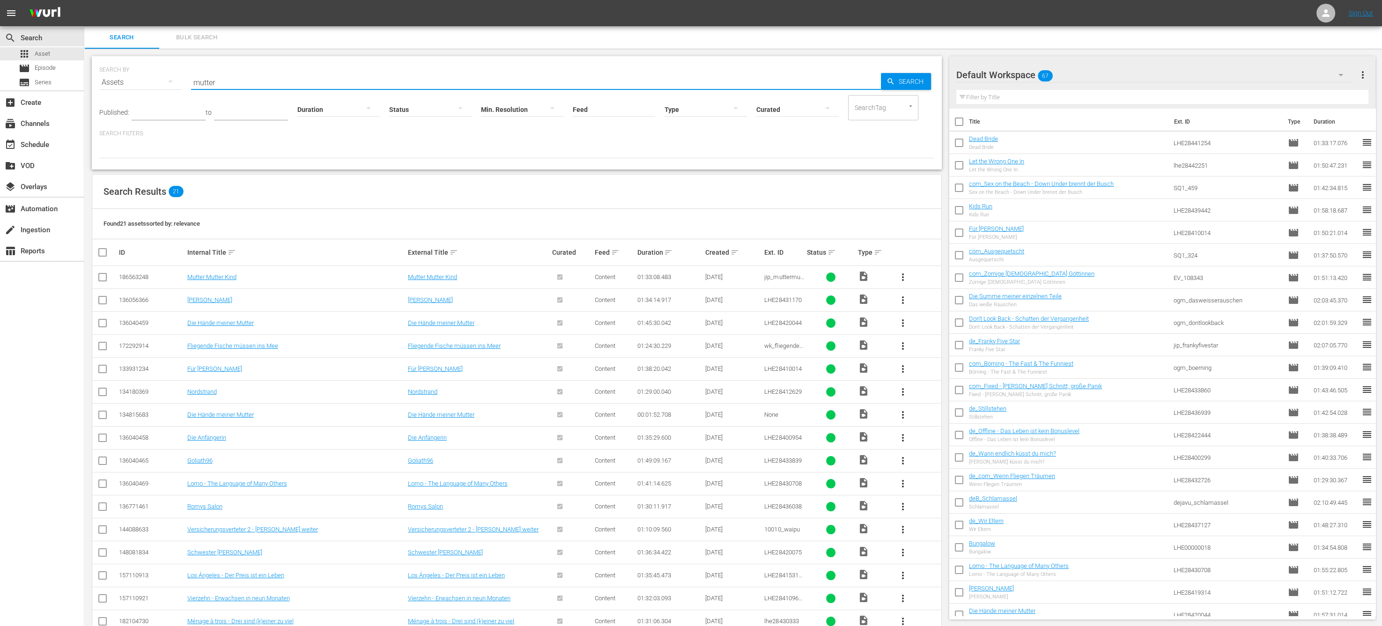
click at [220, 270] on td "Mutter Mutter Kind" at bounding box center [296, 277] width 221 height 23
click at [214, 279] on link "Mutter Mutter Kind" at bounding box center [211, 277] width 49 height 7
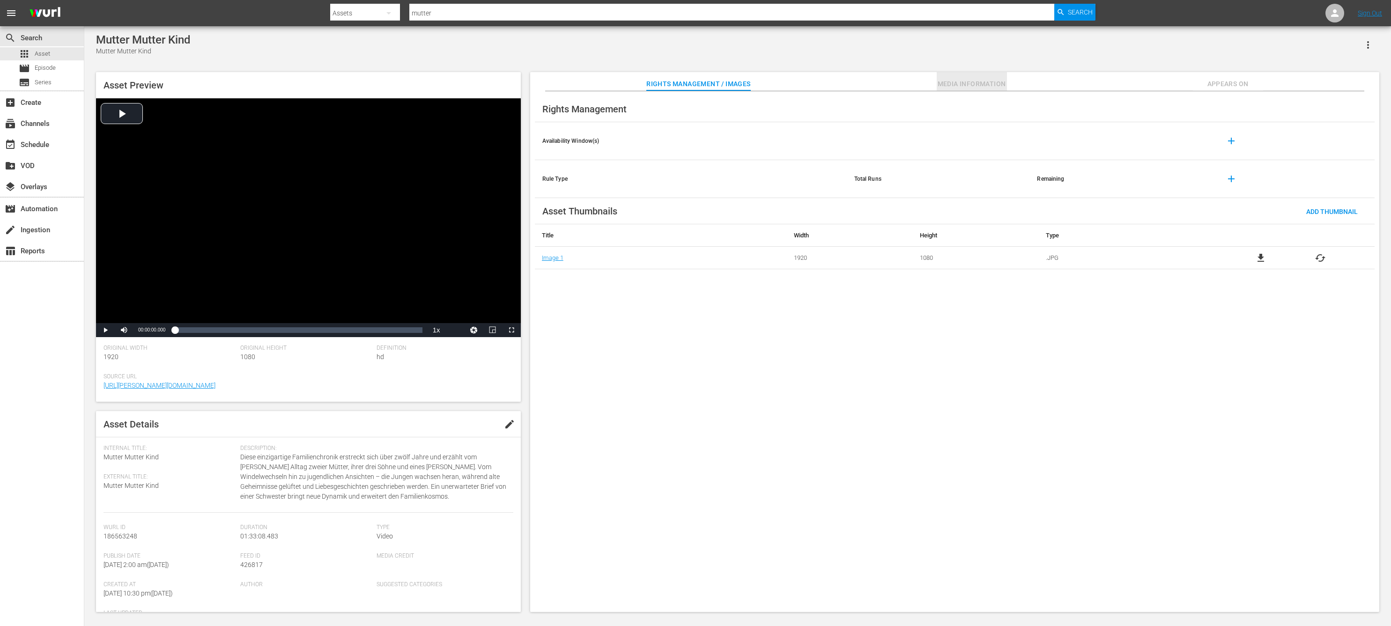
click at [969, 84] on span "Media Information" at bounding box center [972, 84] width 70 height 12
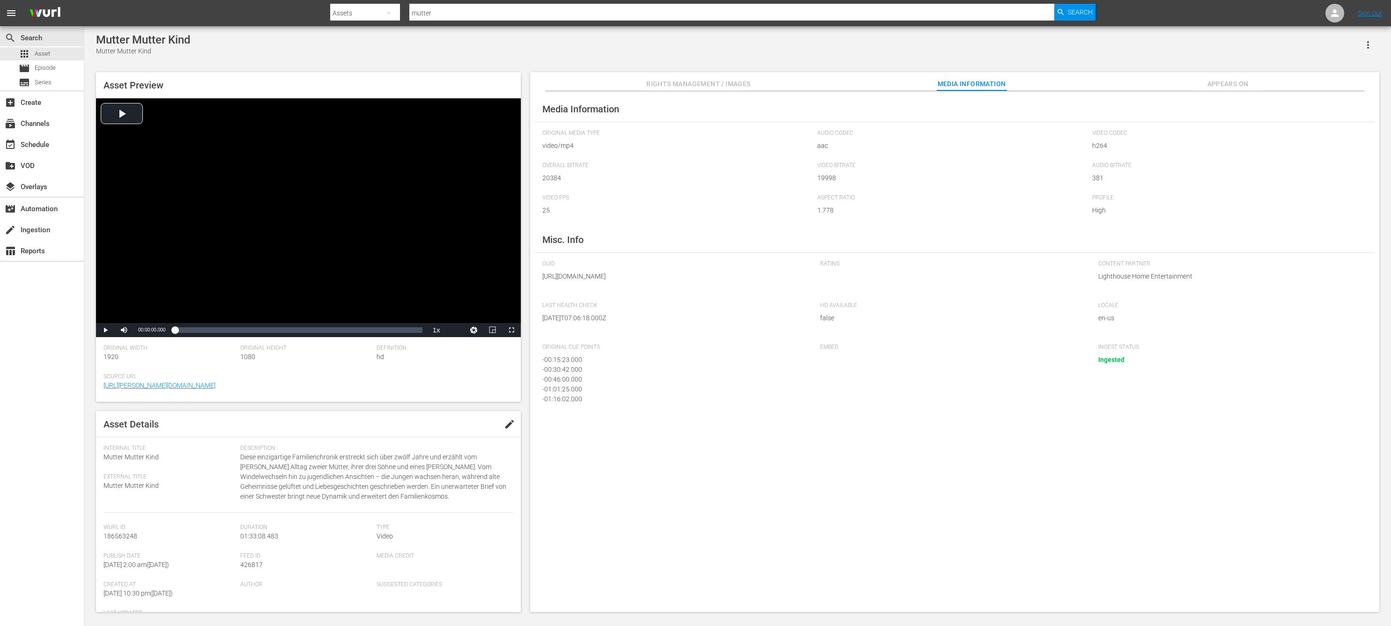
click at [504, 423] on span "edit" at bounding box center [509, 424] width 11 height 11
click at [677, 83] on span "Rights Management / Images" at bounding box center [698, 84] width 104 height 12
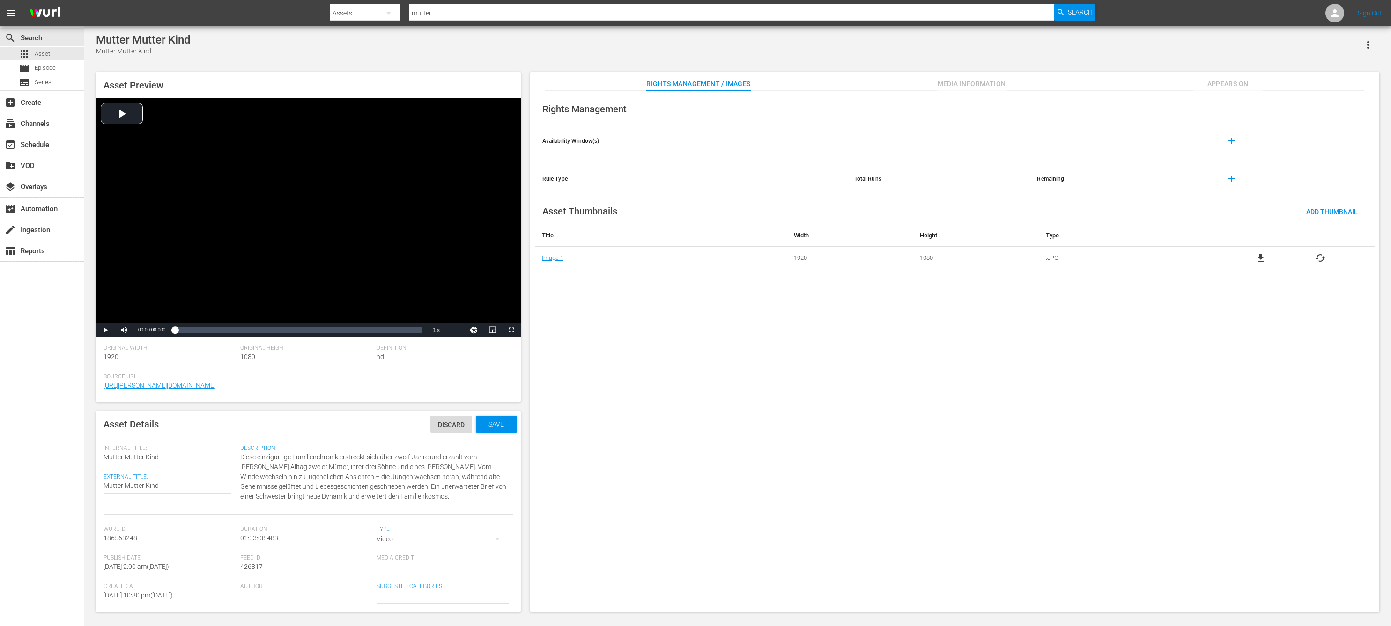
click at [983, 95] on div "Rights Management Availability Window(s) add Rule Type Total Runs Remaining add…" at bounding box center [954, 351] width 849 height 521
click at [964, 82] on span "Media Information" at bounding box center [972, 84] width 70 height 12
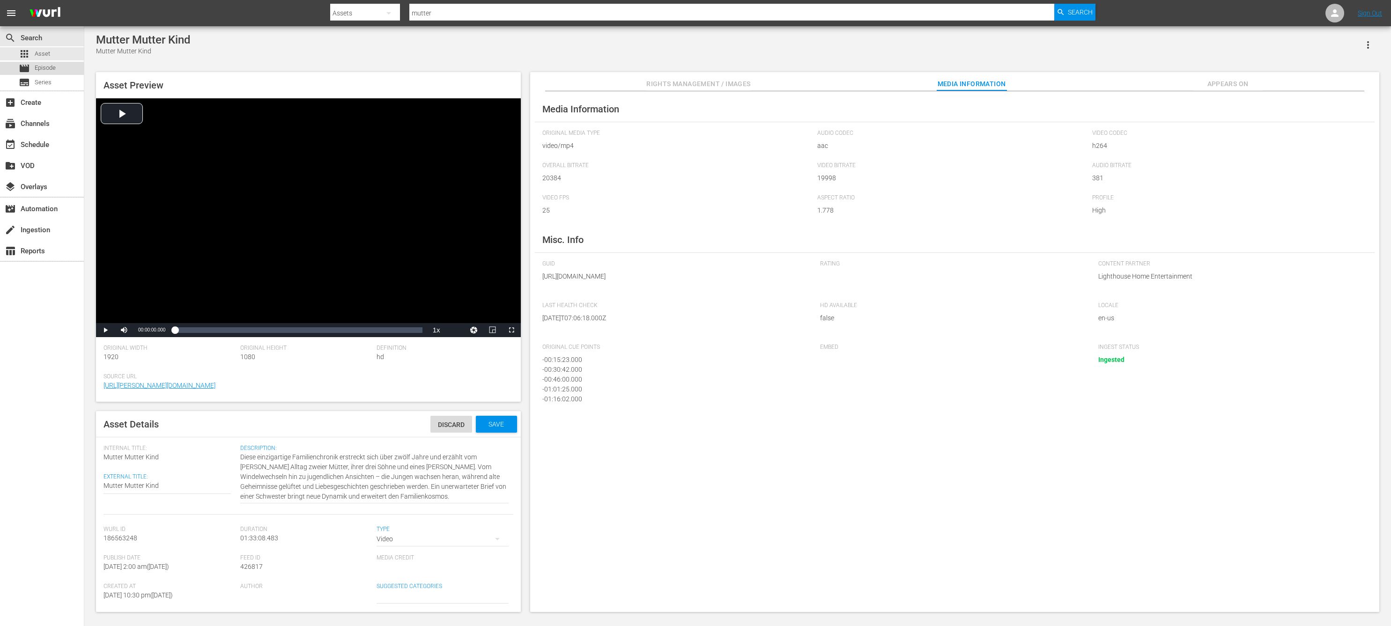
click at [35, 67] on span "Episode" at bounding box center [45, 67] width 21 height 9
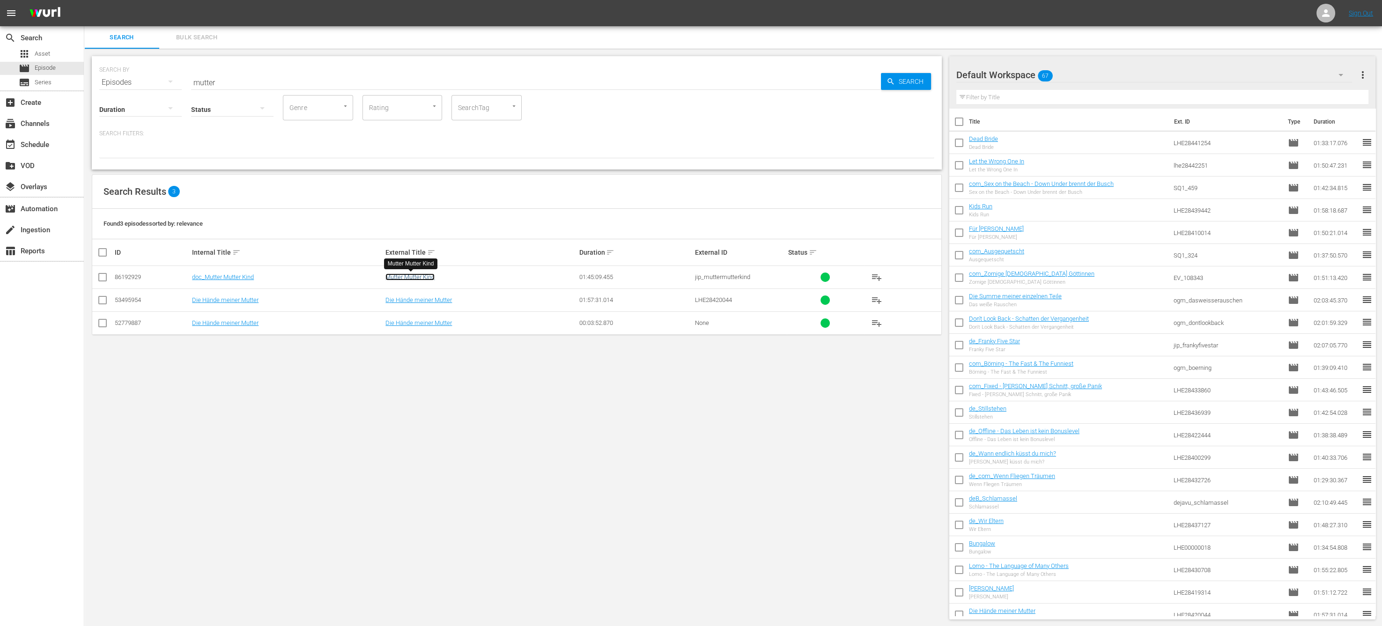
click at [421, 276] on link "Mutter Mutter Kind" at bounding box center [410, 277] width 49 height 7
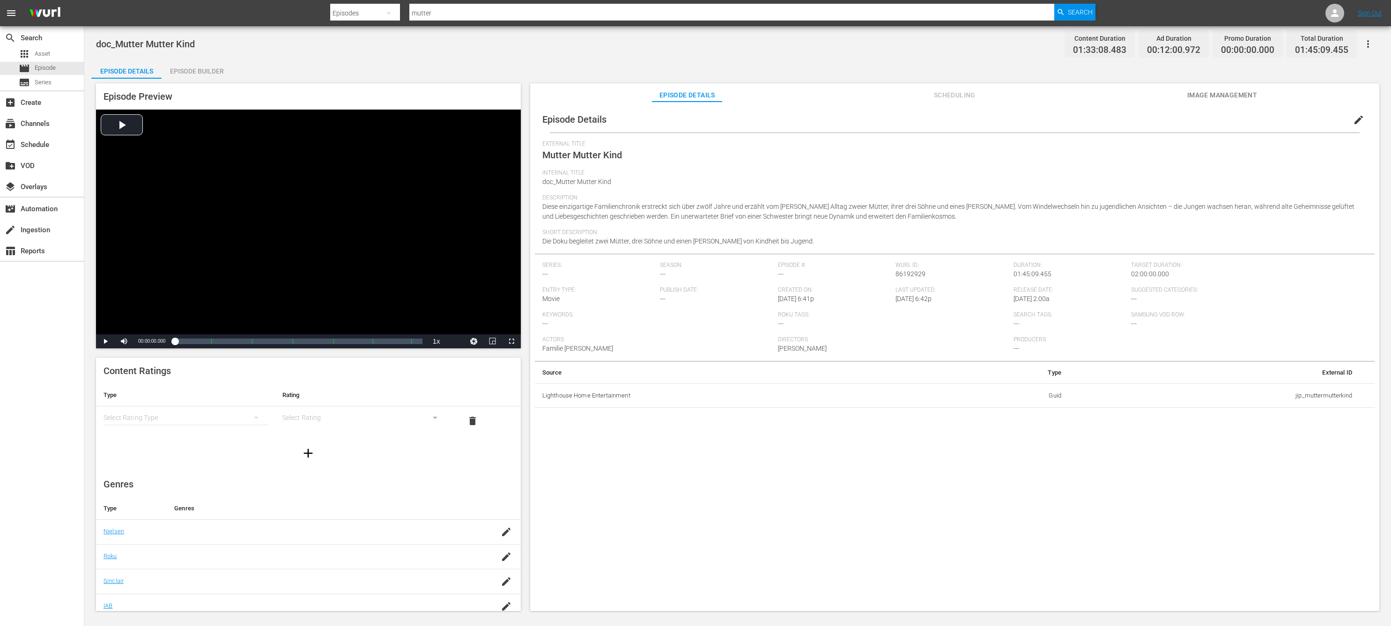
click at [1315, 395] on td "jip_muttermutterkind" at bounding box center [1214, 396] width 291 height 24
drag, startPoint x: 1315, startPoint y: 395, endPoint x: 1079, endPoint y: 401, distance: 235.7
click at [995, 385] on td "Guid" at bounding box center [1011, 396] width 115 height 24
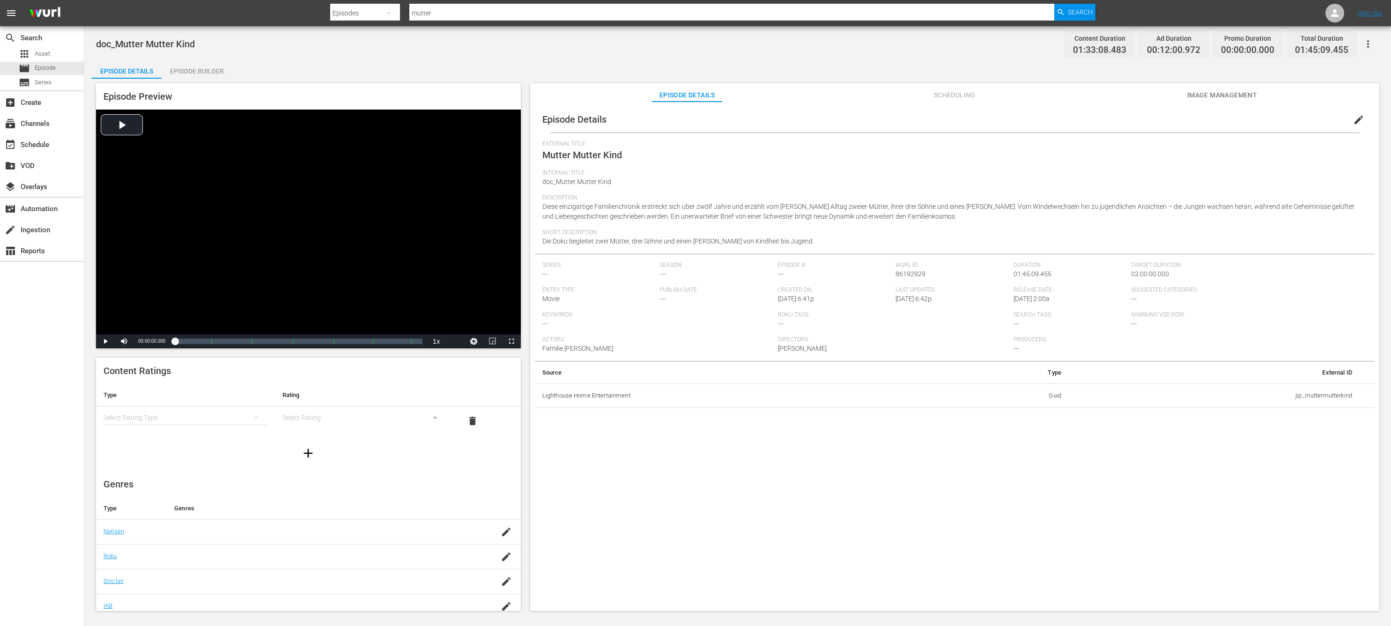
click at [1325, 400] on td "jip_muttermutterkind" at bounding box center [1214, 396] width 291 height 24
click at [1356, 116] on span "edit" at bounding box center [1358, 119] width 11 height 11
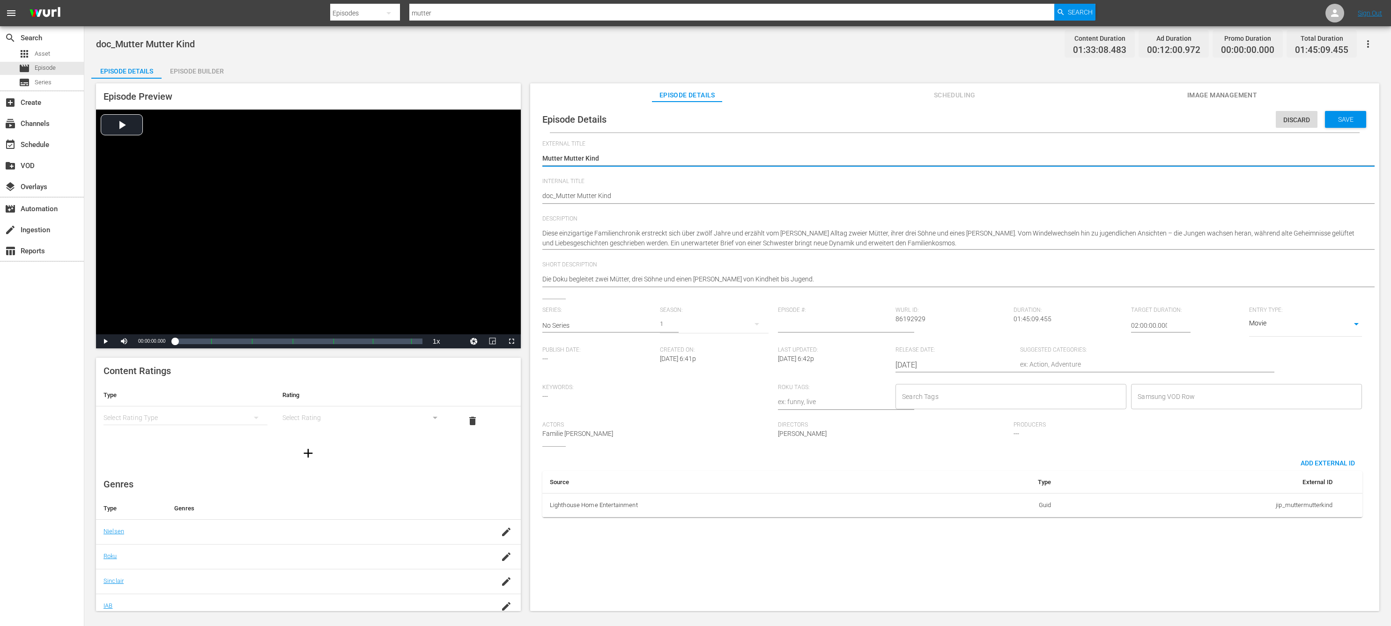
click at [1297, 509] on td "jip_muttermutterkind" at bounding box center [1200, 505] width 282 height 24
click at [1294, 508] on td "jip_muttermutterkind" at bounding box center [1200, 505] width 282 height 24
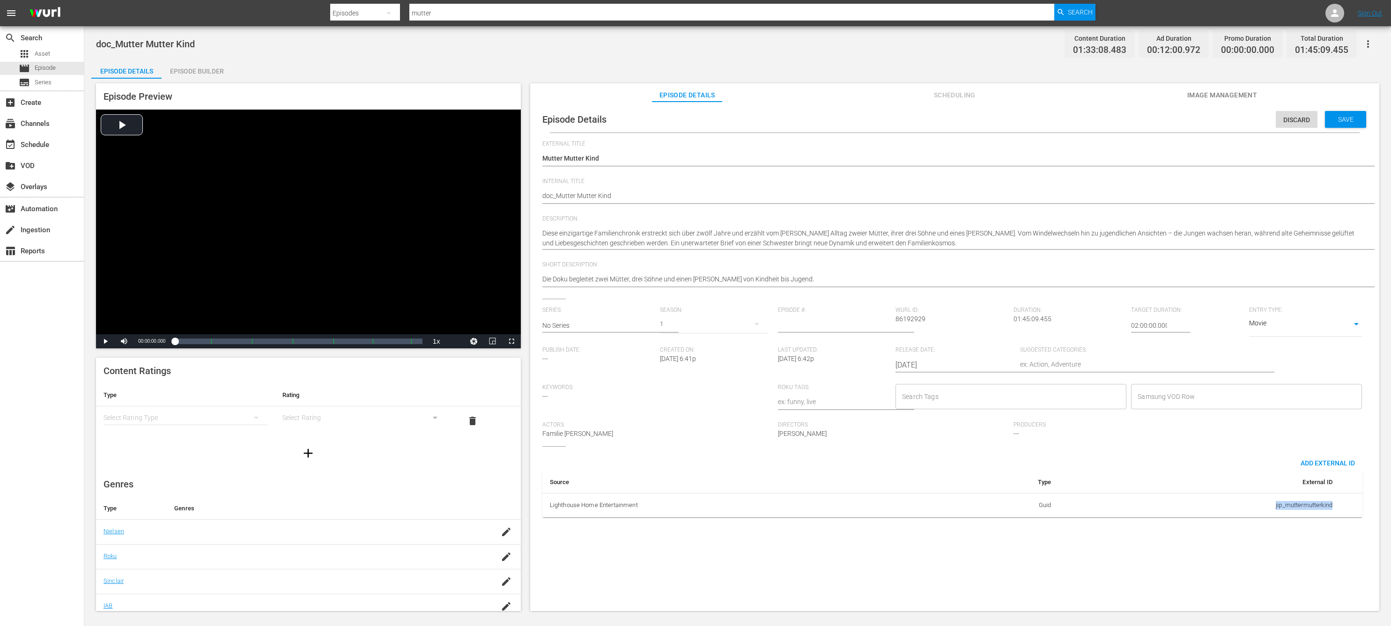
click at [1294, 508] on td "jip_muttermutterkind" at bounding box center [1200, 505] width 282 height 24
click at [23, 233] on div "create Ingestion" at bounding box center [26, 228] width 52 height 8
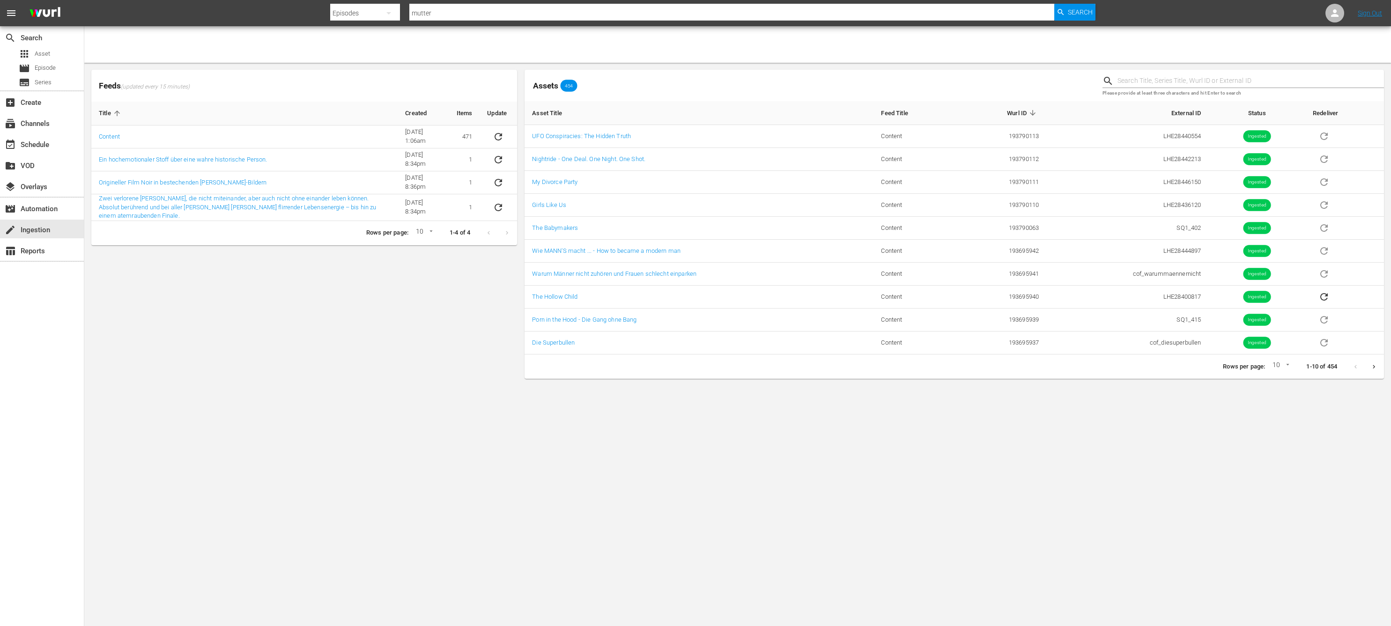
click at [1174, 76] on input "text" at bounding box center [1251, 81] width 267 height 14
type input "mutte"
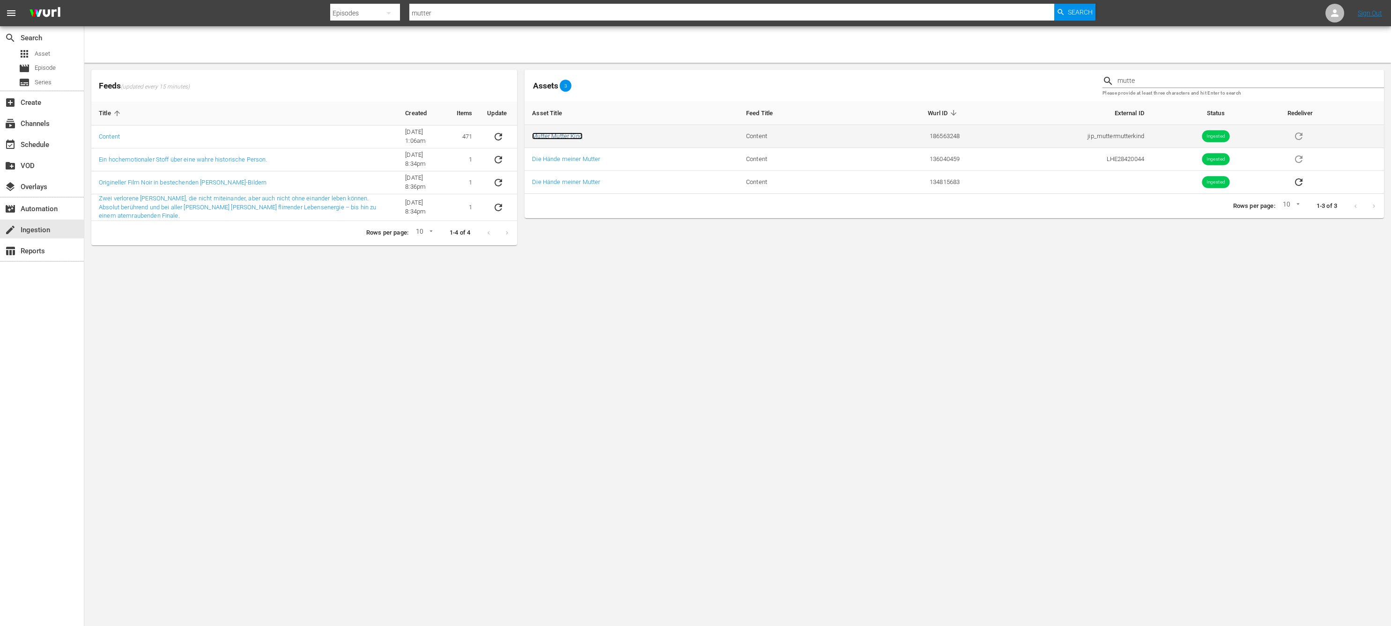
click at [551, 139] on link "Mutter Mutter Kind" at bounding box center [557, 136] width 51 height 7
